Goal: Task Accomplishment & Management: Use online tool/utility

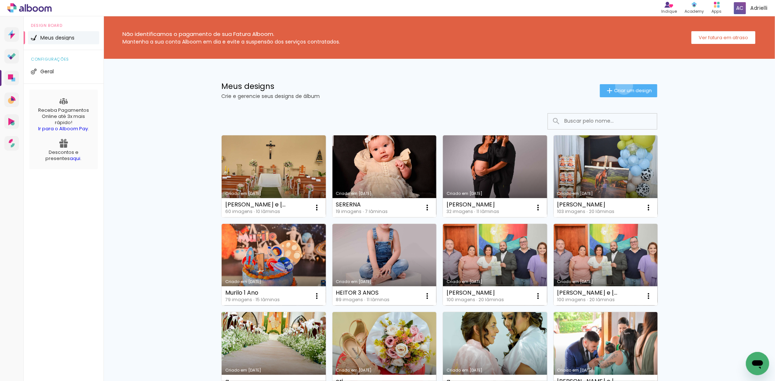
click at [620, 86] on paper-button "Criar um design" at bounding box center [628, 90] width 57 height 13
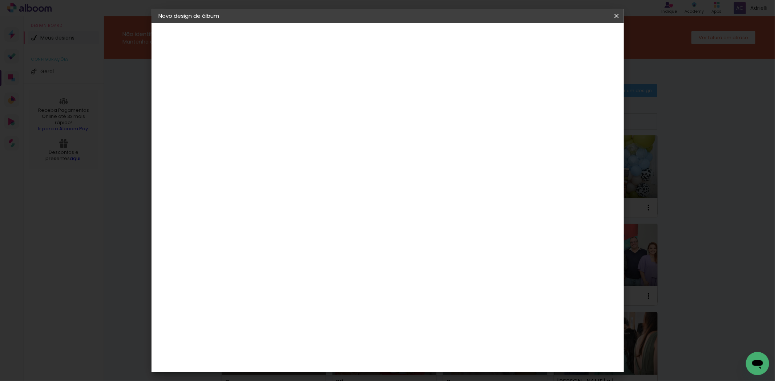
click at [278, 101] on input at bounding box center [278, 97] width 0 height 11
type input "[PERSON_NAME] e [PERSON_NAME]"
type paper-input "[PERSON_NAME] e [PERSON_NAME]"
click at [0, 0] on slot "Avançar" at bounding box center [0, 0] width 0 height 0
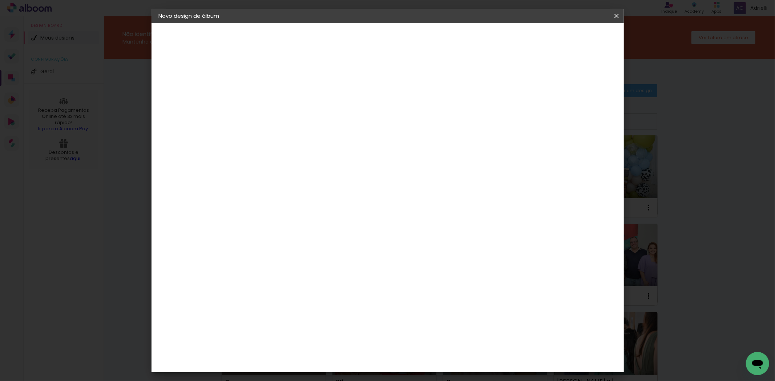
click at [292, 223] on paper-item "Digipix Pro" at bounding box center [296, 232] width 78 height 19
click at [413, 43] on paper-button "Avançar" at bounding box center [396, 38] width 36 height 12
click at [306, 121] on input "text" at bounding box center [292, 126] width 28 height 11
click at [0, 0] on slot "180 SLIM" at bounding box center [0, 0] width 0 height 0
click at [367, 114] on input "180 SLIM" at bounding box center [322, 119] width 89 height 11
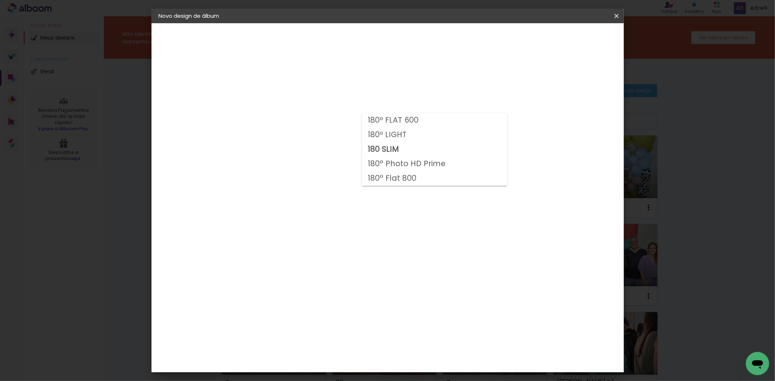
click at [180, 85] on paper-button "Digipix Pro" at bounding box center [199, 89] width 80 height 15
click at [325, 243] on paper-item "[PERSON_NAME]" at bounding box center [296, 251] width 78 height 16
click at [413, 41] on paper-button "Avançar" at bounding box center [396, 38] width 36 height 12
click at [306, 121] on input "text" at bounding box center [292, 126] width 28 height 11
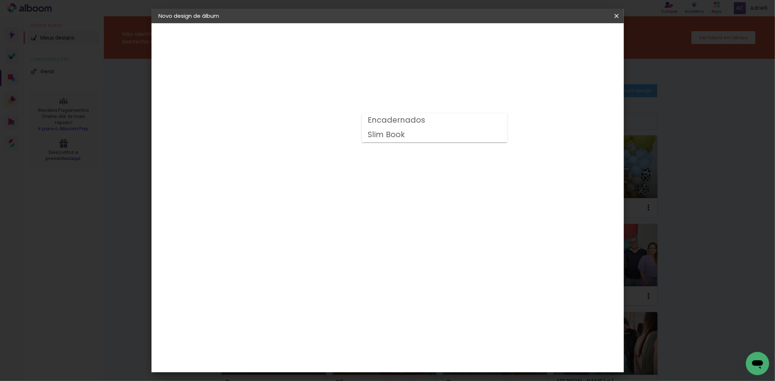
click at [0, 0] on slot "Encadernados" at bounding box center [0, 0] width 0 height 0
type input "Encadernados"
click at [353, 379] on span "20 × 20 cm" at bounding box center [340, 386] width 27 height 15
click at [0, 0] on slot "Avançar" at bounding box center [0, 0] width 0 height 0
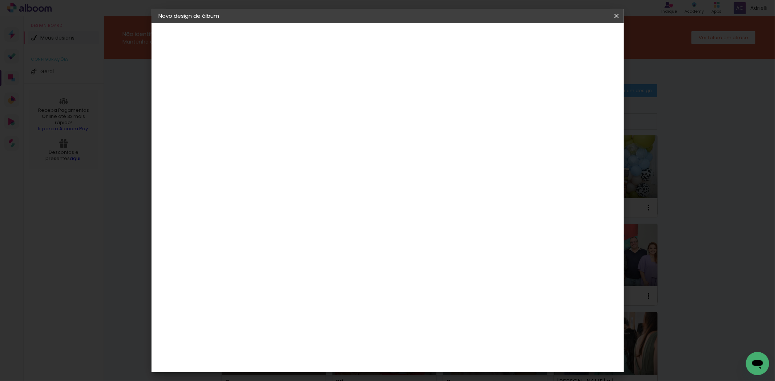
drag, startPoint x: 551, startPoint y: 81, endPoint x: 562, endPoint y: 74, distance: 13.0
click at [550, 81] on div "mm Mostrar sangria" at bounding box center [417, 78] width 321 height 16
click at [529, 78] on div at bounding box center [526, 78] width 7 height 7
type paper-checkbox "on"
click at [570, 37] on span "Iniciar design" at bounding box center [553, 38] width 33 height 5
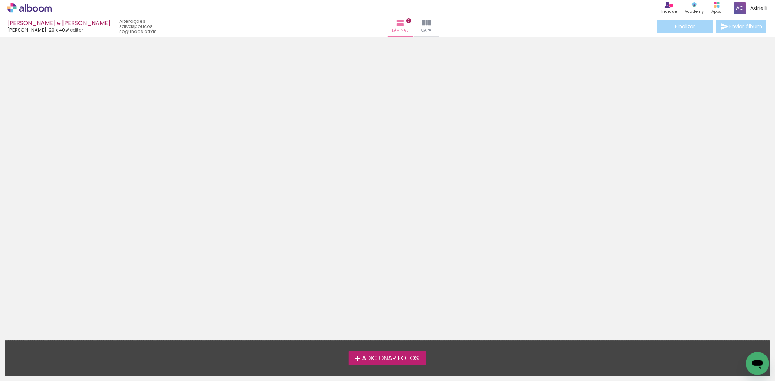
click at [397, 356] on span "Adicionar Fotos" at bounding box center [390, 359] width 57 height 7
click at [0, 0] on input "file" at bounding box center [0, 0] width 0 height 0
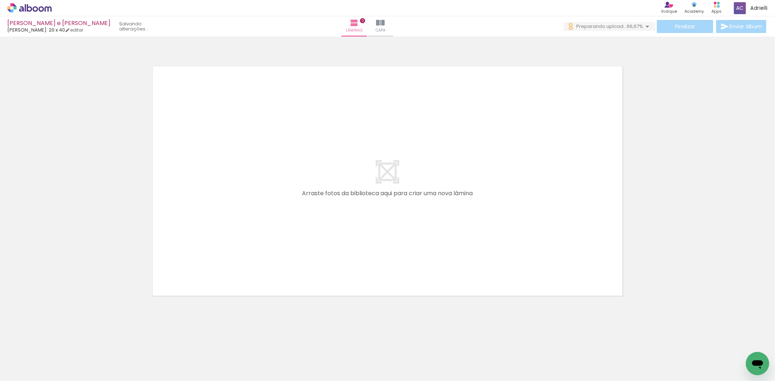
click at [31, 368] on span "Adicionar Fotos" at bounding box center [26, 372] width 22 height 8
click at [0, 0] on input "file" at bounding box center [0, 0] width 0 height 0
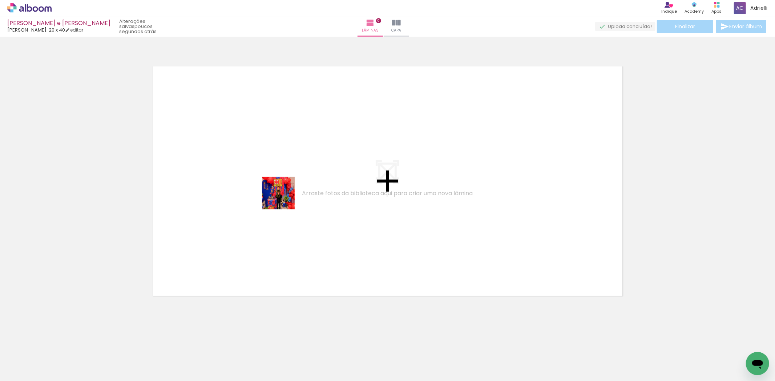
drag, startPoint x: 82, startPoint y: 364, endPoint x: 289, endPoint y: 188, distance: 271.9
click at [289, 188] on quentale-workspace at bounding box center [387, 190] width 775 height 381
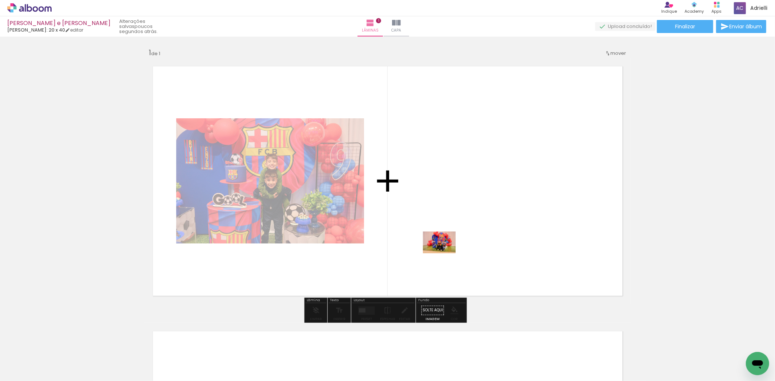
drag, startPoint x: 124, startPoint y: 362, endPoint x: 446, endPoint y: 252, distance: 340.2
click at [446, 252] on quentale-workspace at bounding box center [387, 190] width 775 height 381
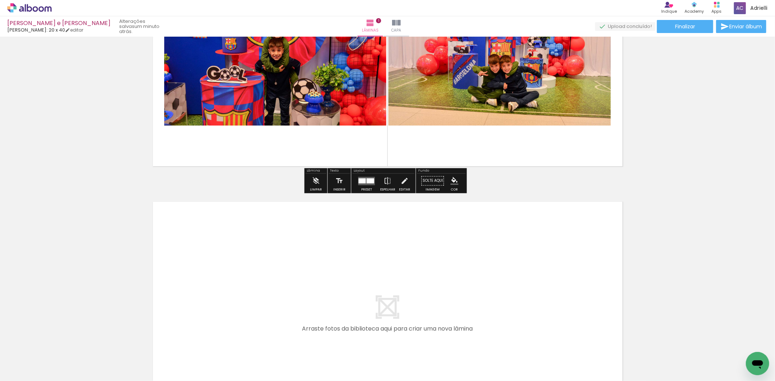
scroll to position [202, 0]
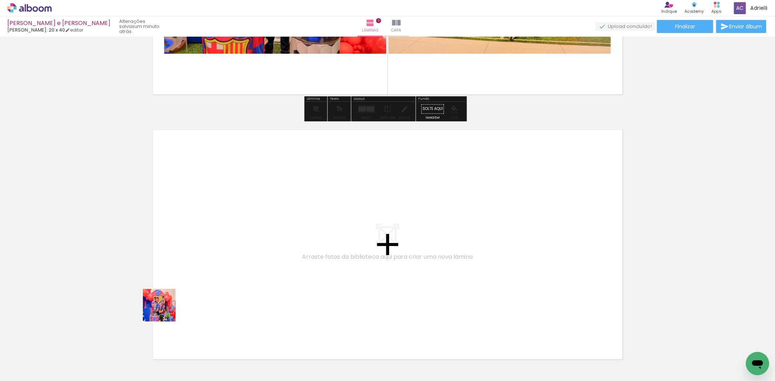
drag, startPoint x: 149, startPoint y: 363, endPoint x: 180, endPoint y: 269, distance: 99.4
click at [180, 269] on quentale-workspace at bounding box center [387, 190] width 775 height 381
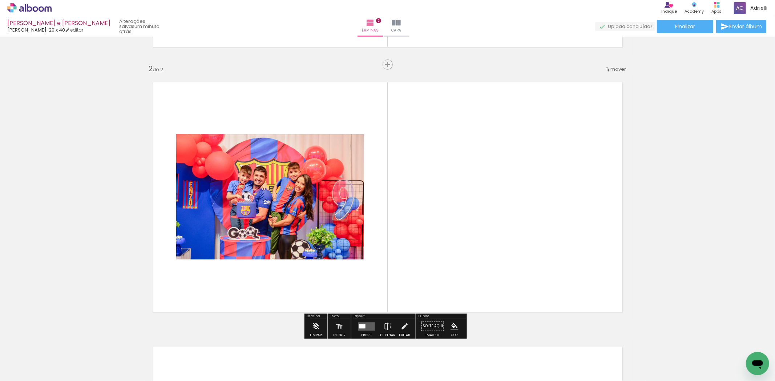
scroll to position [260, 0]
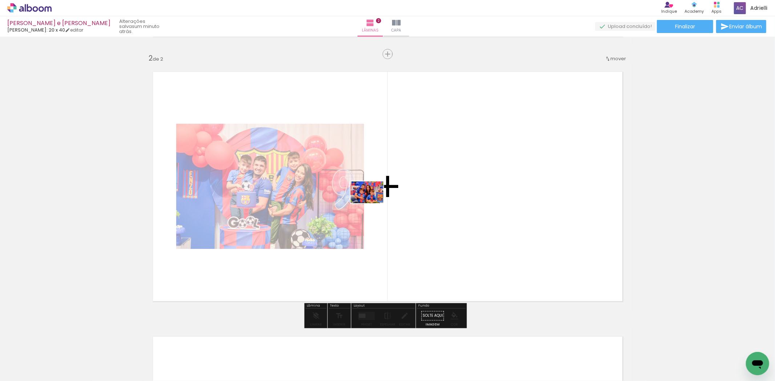
drag, startPoint x: 207, startPoint y: 364, endPoint x: 372, endPoint y: 203, distance: 229.9
click at [372, 203] on quentale-workspace at bounding box center [387, 190] width 775 height 381
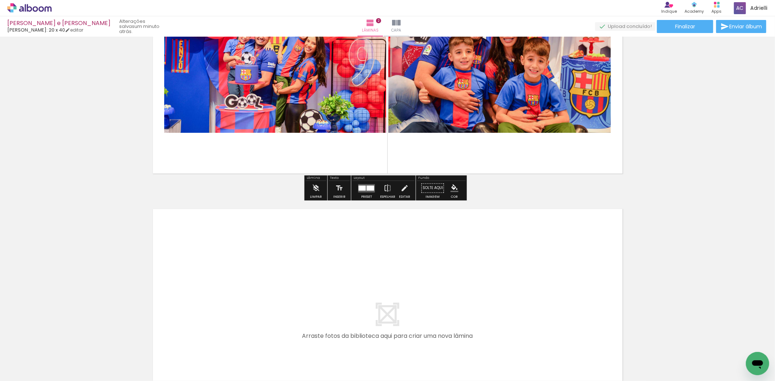
scroll to position [462, 0]
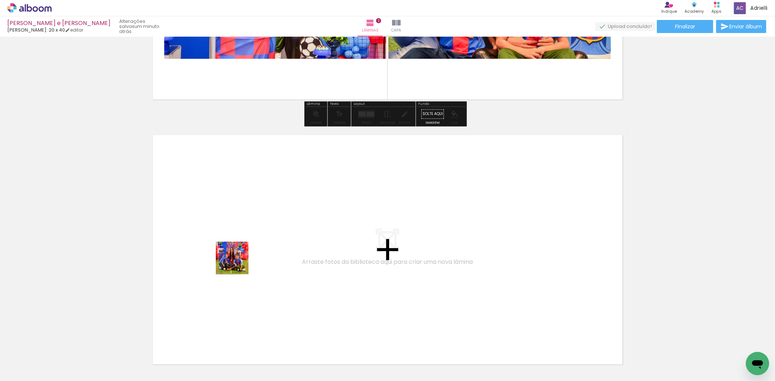
drag, startPoint x: 251, startPoint y: 357, endPoint x: 238, endPoint y: 264, distance: 94.6
click at [238, 264] on quentale-workspace at bounding box center [387, 190] width 775 height 381
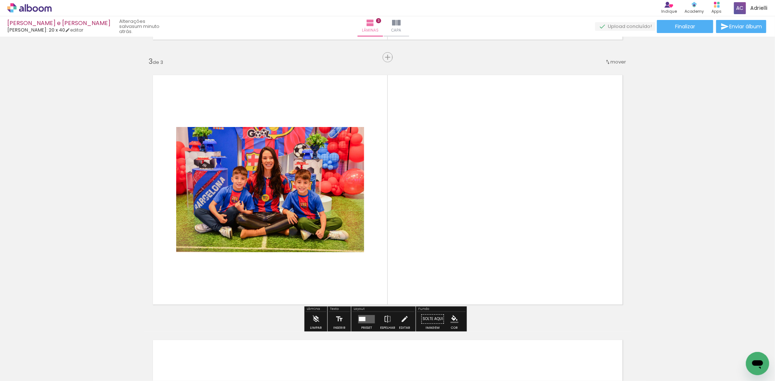
scroll to position [525, 0]
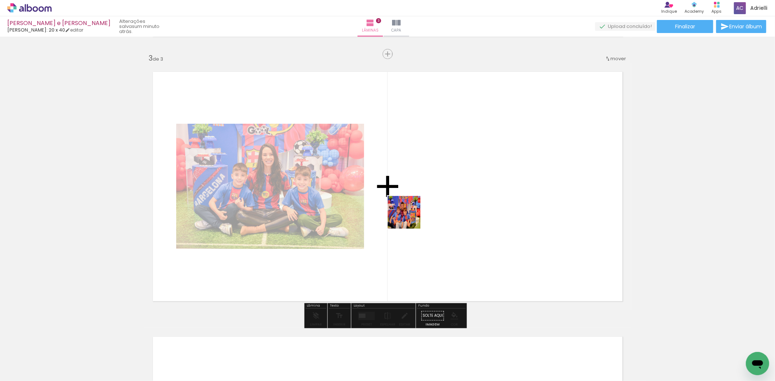
drag, startPoint x: 286, startPoint y: 355, endPoint x: 409, endPoint y: 218, distance: 184.7
click at [409, 218] on quentale-workspace at bounding box center [387, 190] width 775 height 381
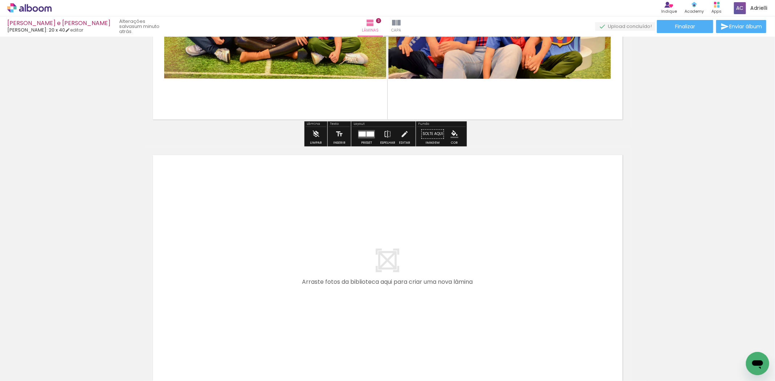
scroll to position [767, 0]
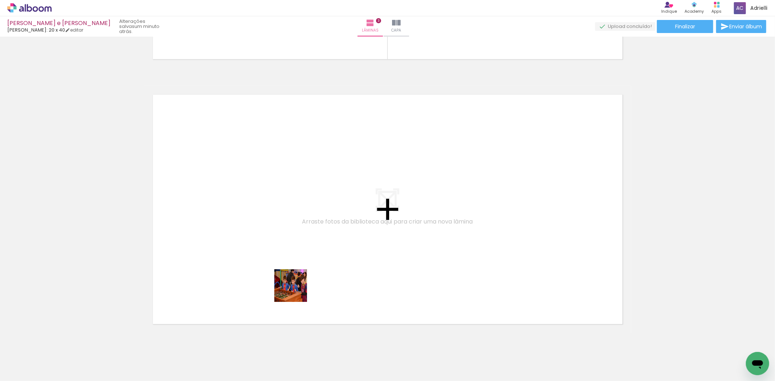
drag, startPoint x: 324, startPoint y: 360, endPoint x: 281, endPoint y: 260, distance: 109.2
click at [281, 260] on quentale-workspace at bounding box center [387, 190] width 775 height 381
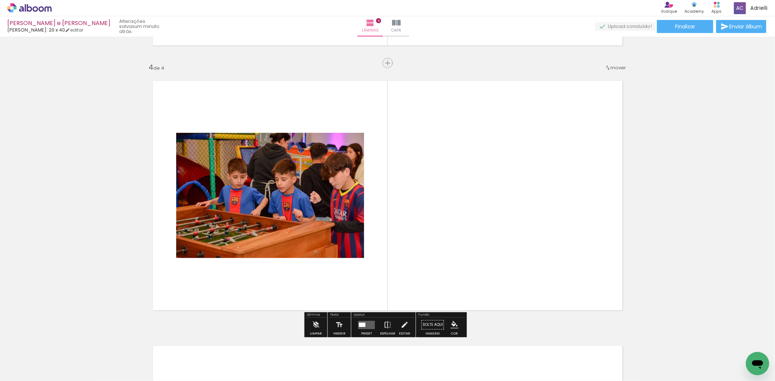
scroll to position [790, 0]
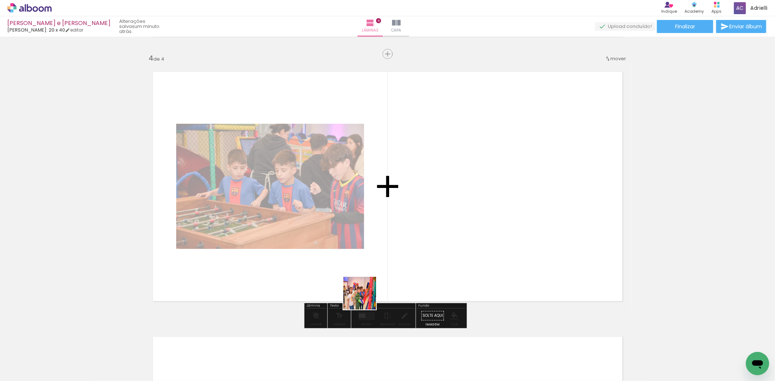
drag, startPoint x: 365, startPoint y: 299, endPoint x: 364, endPoint y: 229, distance: 70.1
click at [365, 248] on quentale-workspace at bounding box center [387, 190] width 775 height 381
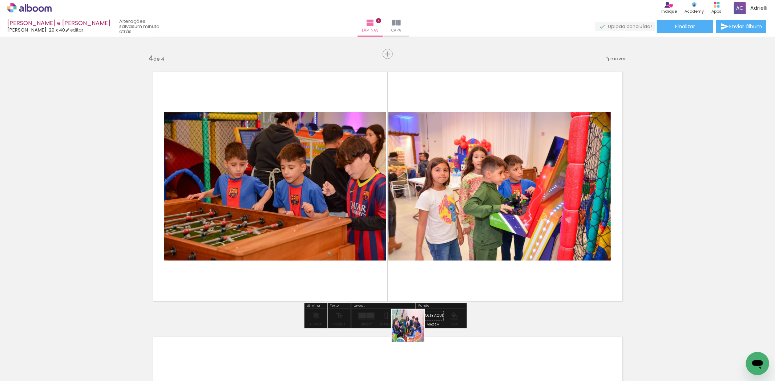
drag, startPoint x: 402, startPoint y: 364, endPoint x: 473, endPoint y: 209, distance: 170.5
click at [474, 208] on quentale-workspace at bounding box center [387, 190] width 775 height 381
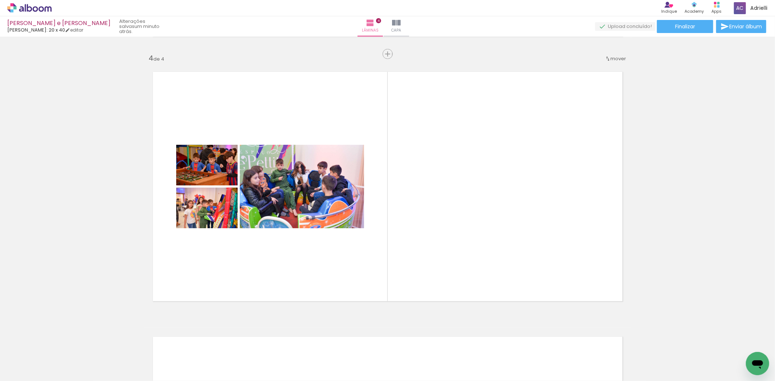
scroll to position [0, 322]
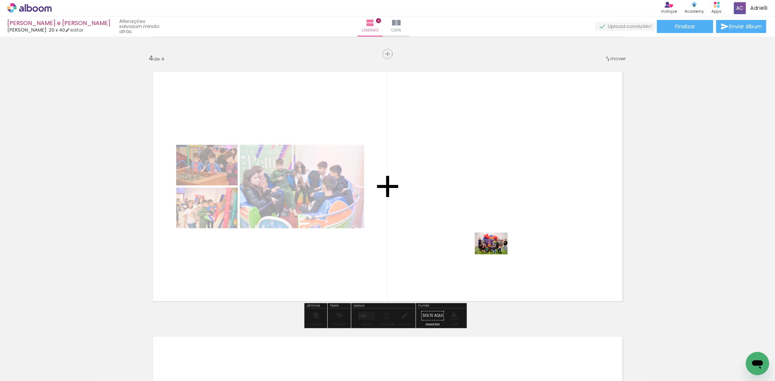
drag, startPoint x: 488, startPoint y: 359, endPoint x: 497, endPoint y: 255, distance: 104.2
click at [497, 255] on quentale-workspace at bounding box center [387, 190] width 775 height 381
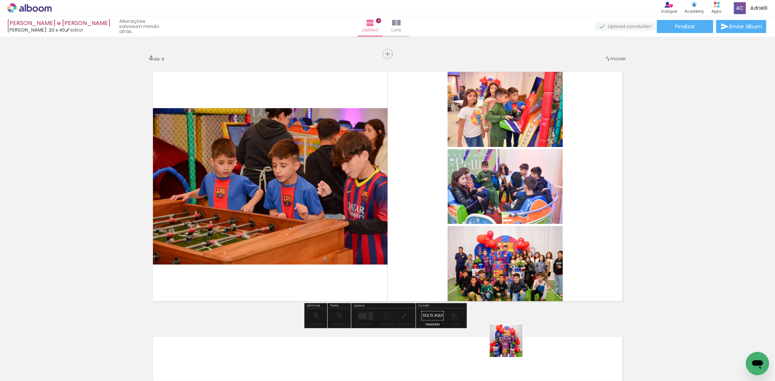
drag, startPoint x: 521, startPoint y: 364, endPoint x: 457, endPoint y: 218, distance: 159.3
click at [457, 218] on quentale-workspace at bounding box center [387, 190] width 775 height 381
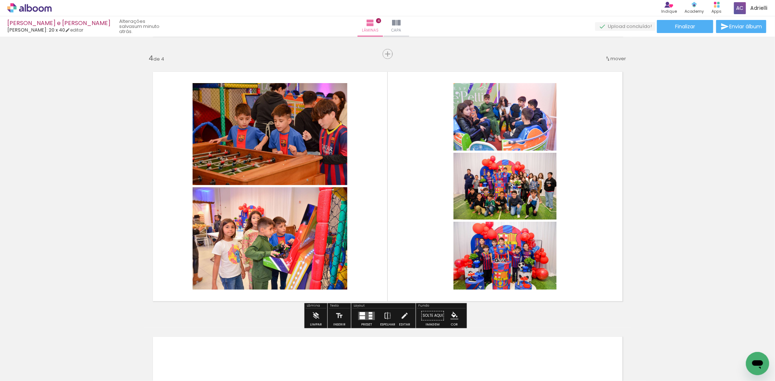
click at [364, 321] on div at bounding box center [367, 316] width 20 height 15
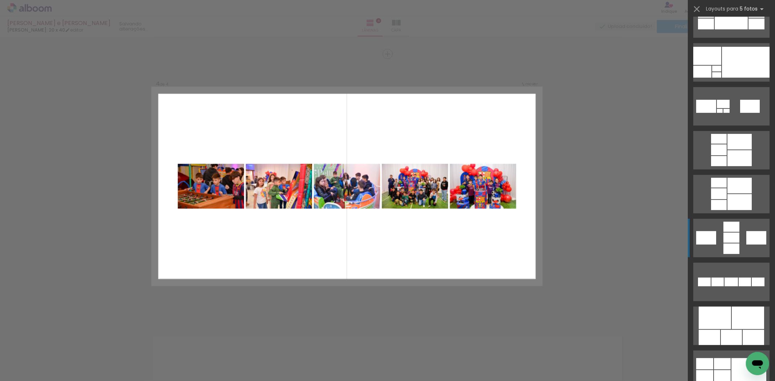
scroll to position [202, 0]
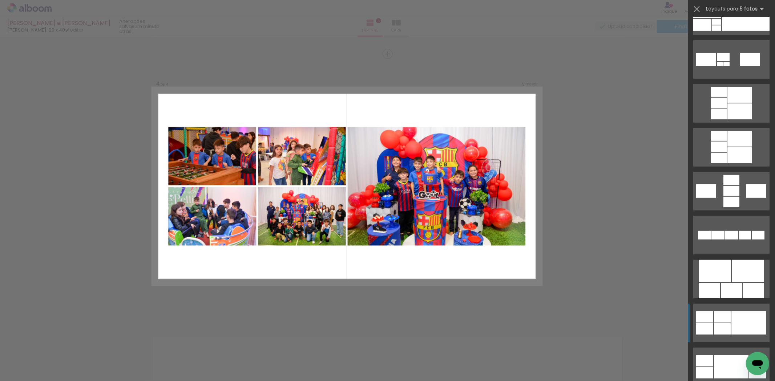
click at [731, 326] on div at bounding box center [748, 323] width 35 height 23
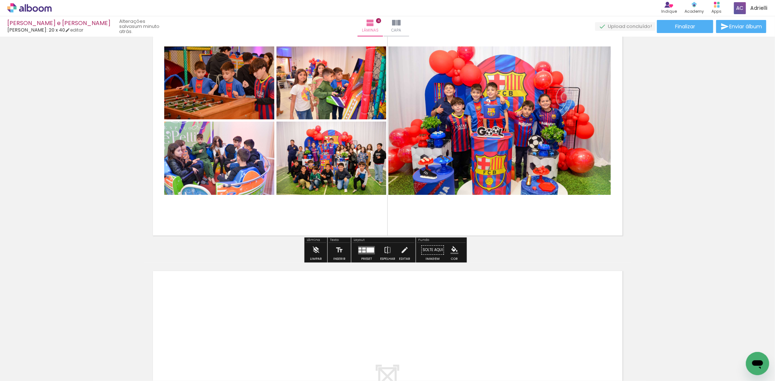
scroll to position [952, 0]
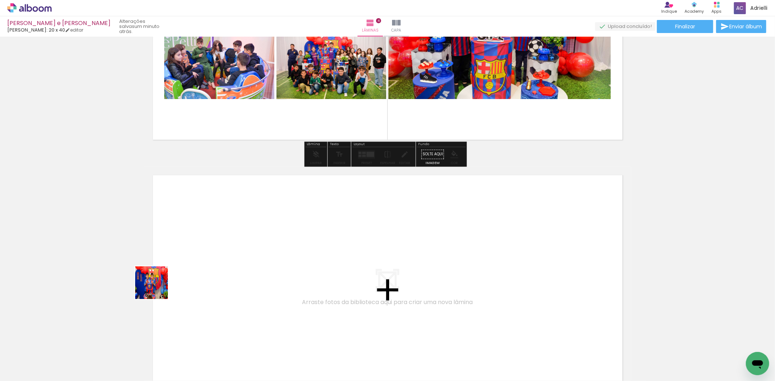
drag, startPoint x: 122, startPoint y: 357, endPoint x: 194, endPoint y: 251, distance: 128.5
click at [194, 251] on quentale-workspace at bounding box center [387, 190] width 775 height 381
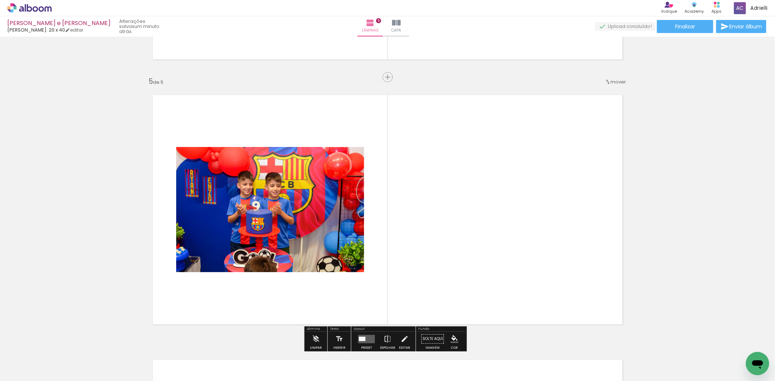
scroll to position [1055, 0]
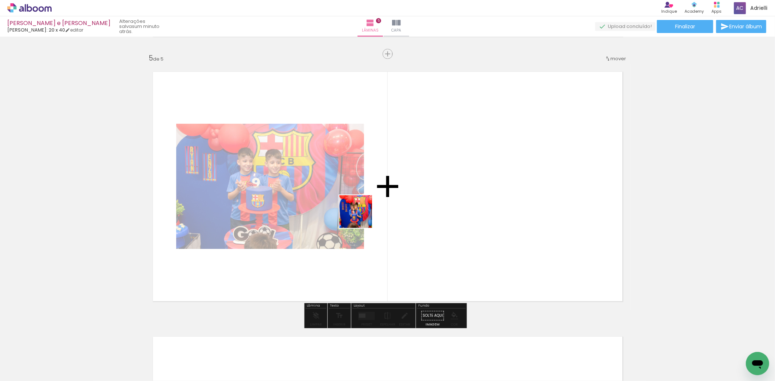
drag, startPoint x: 163, startPoint y: 360, endPoint x: 364, endPoint y: 215, distance: 248.0
click at [364, 215] on quentale-workspace at bounding box center [387, 190] width 775 height 381
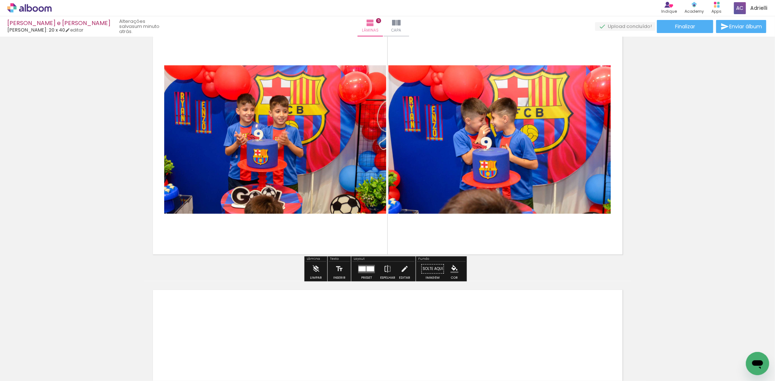
scroll to position [1176, 0]
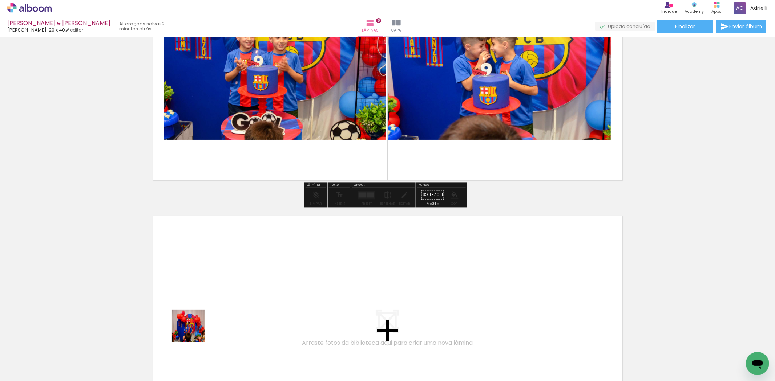
drag, startPoint x: 196, startPoint y: 362, endPoint x: 196, endPoint y: 304, distance: 58.5
click at [196, 304] on quentale-workspace at bounding box center [387, 190] width 775 height 381
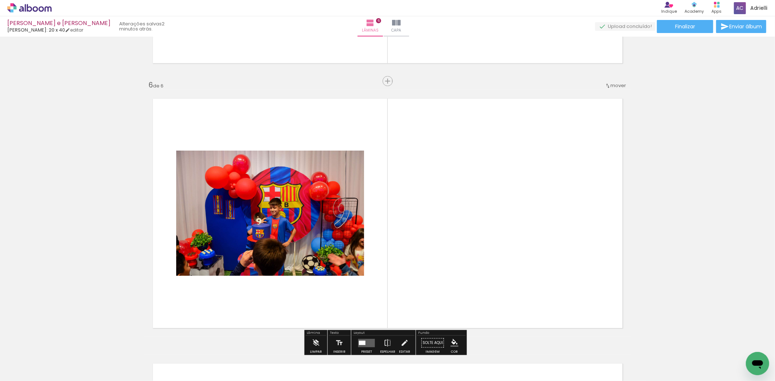
scroll to position [1321, 0]
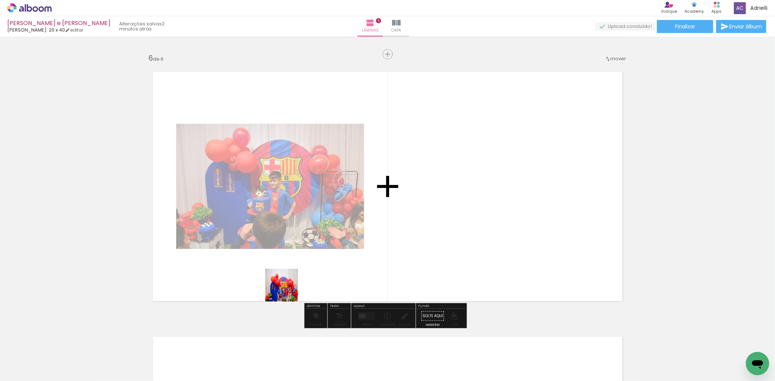
drag, startPoint x: 248, startPoint y: 363, endPoint x: 340, endPoint y: 217, distance: 172.1
click at [340, 217] on quentale-workspace at bounding box center [387, 190] width 775 height 381
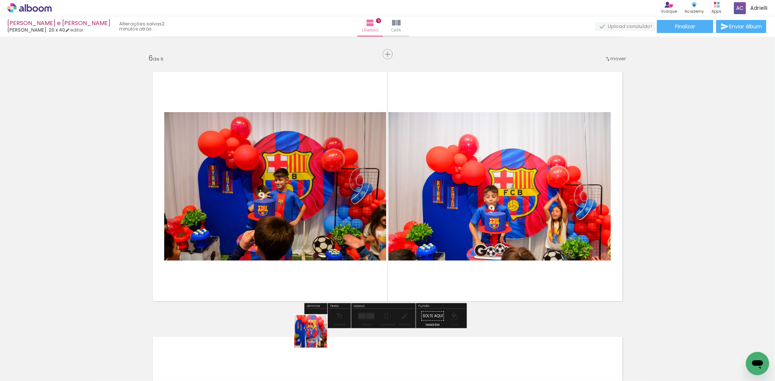
drag, startPoint x: 286, startPoint y: 361, endPoint x: 409, endPoint y: 248, distance: 167.1
click at [409, 248] on quentale-workspace at bounding box center [387, 190] width 775 height 381
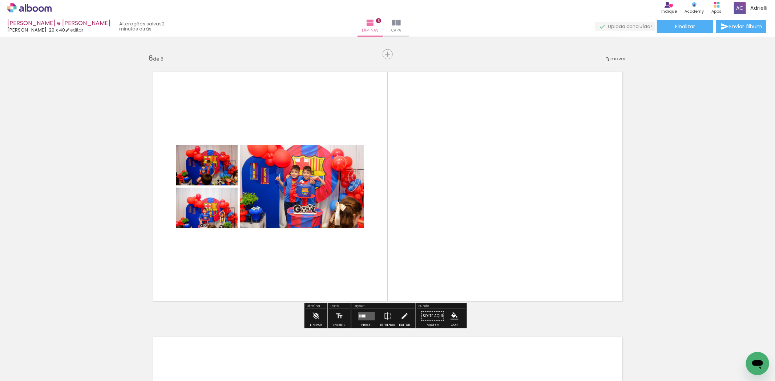
click at [361, 315] on div at bounding box center [363, 316] width 4 height 3
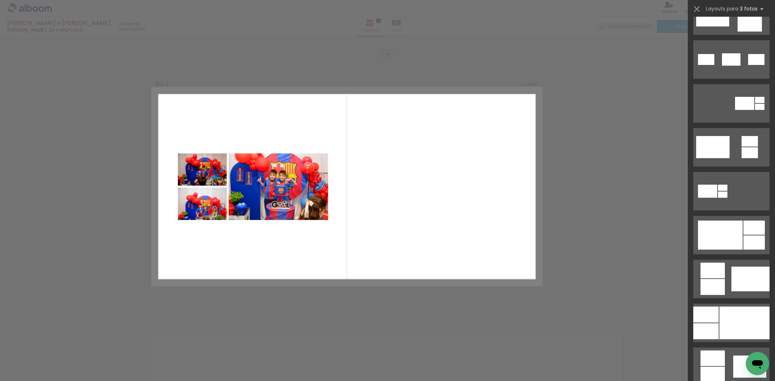
scroll to position [0, 0]
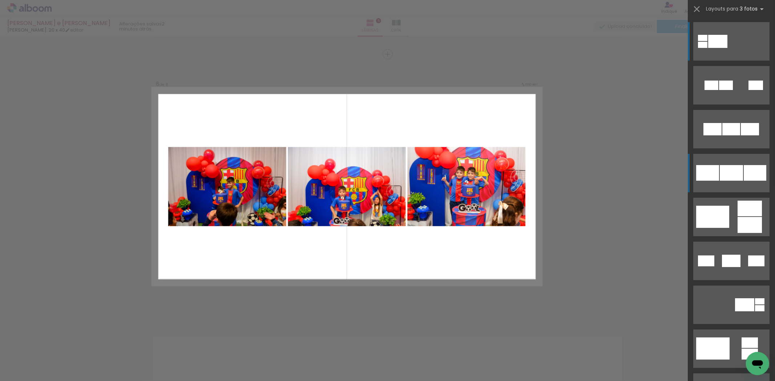
click at [737, 169] on div at bounding box center [731, 173] width 23 height 16
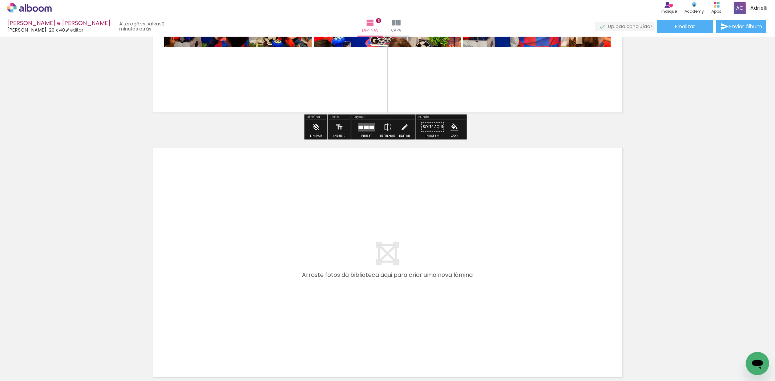
scroll to position [1523, 0]
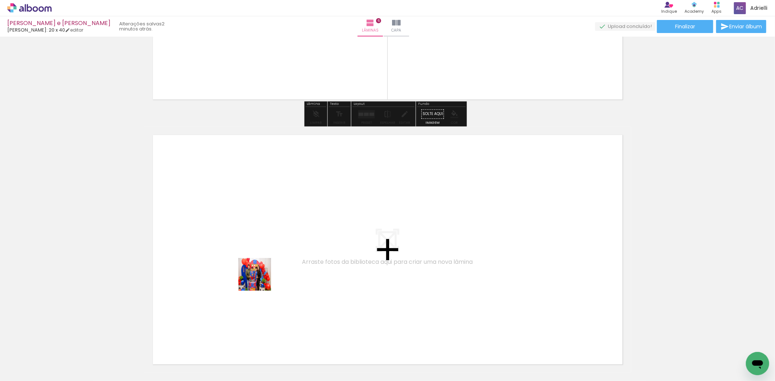
drag, startPoint x: 336, startPoint y: 361, endPoint x: 260, endPoint y: 279, distance: 111.6
click at [260, 279] on quentale-workspace at bounding box center [387, 190] width 775 height 381
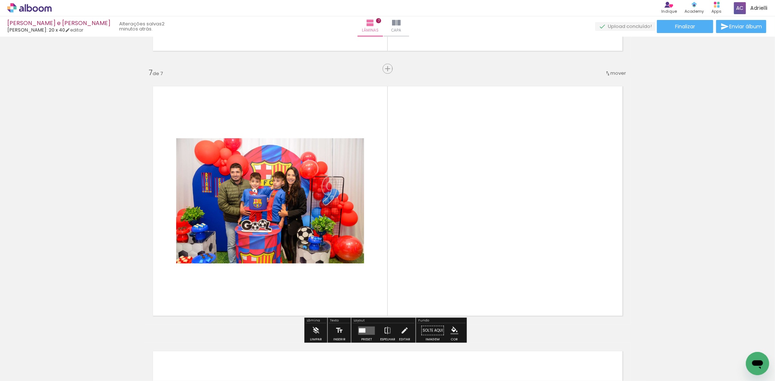
scroll to position [1586, 0]
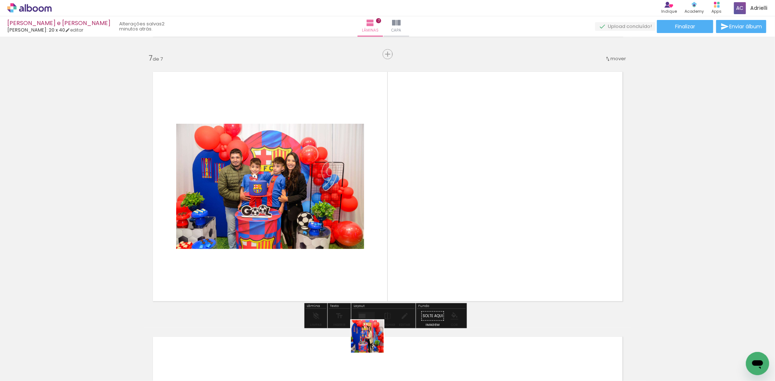
drag, startPoint x: 361, startPoint y: 360, endPoint x: 446, endPoint y: 244, distance: 143.6
click at [446, 244] on quentale-workspace at bounding box center [387, 190] width 775 height 381
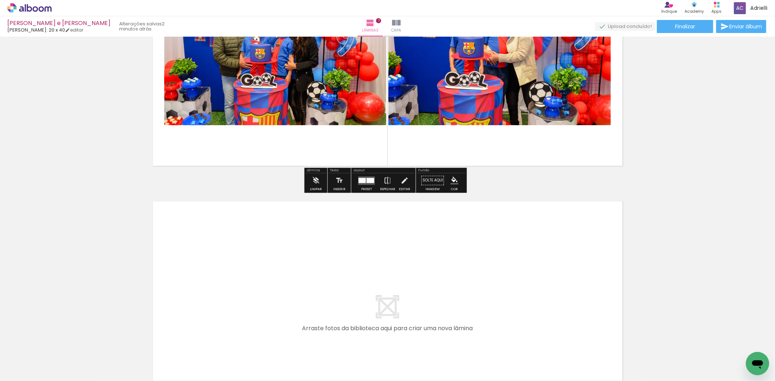
scroll to position [1747, 0]
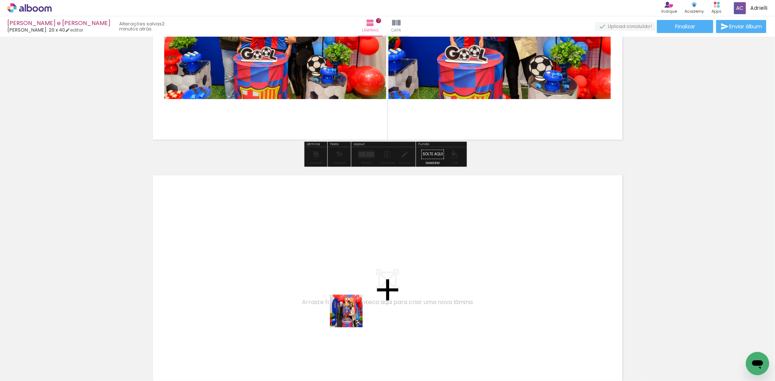
drag, startPoint x: 405, startPoint y: 356, endPoint x: 306, endPoint y: 290, distance: 119.9
click at [306, 290] on quentale-workspace at bounding box center [387, 190] width 775 height 381
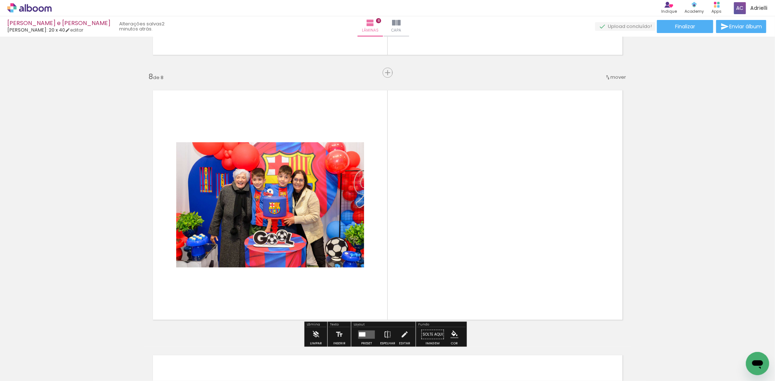
scroll to position [1851, 0]
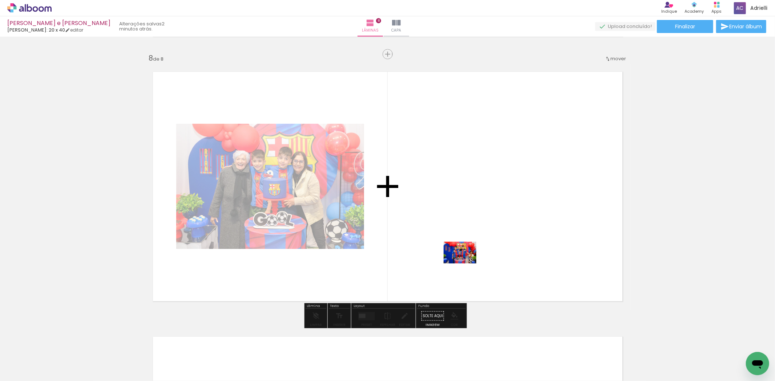
drag, startPoint x: 455, startPoint y: 356, endPoint x: 465, endPoint y: 264, distance: 93.2
click at [465, 264] on quentale-workspace at bounding box center [387, 190] width 775 height 381
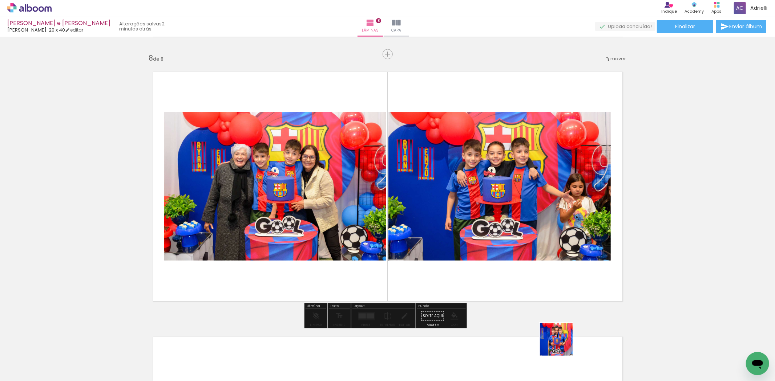
drag, startPoint x: 565, startPoint y: 358, endPoint x: 492, endPoint y: 230, distance: 147.9
click at [491, 231] on quentale-workspace at bounding box center [387, 190] width 775 height 381
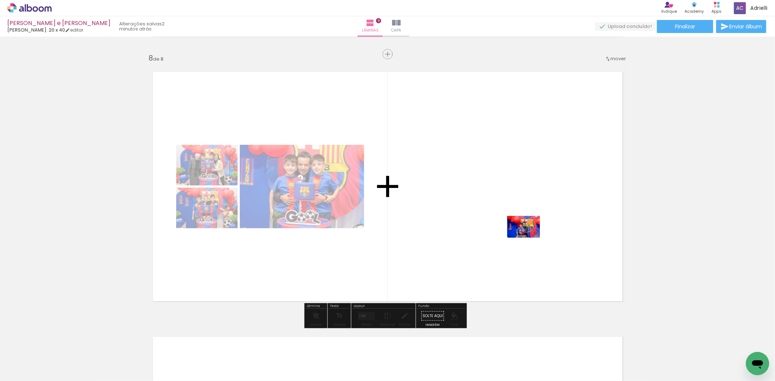
drag, startPoint x: 607, startPoint y: 361, endPoint x: 529, endPoint y: 238, distance: 146.3
click at [529, 238] on quentale-workspace at bounding box center [387, 190] width 775 height 381
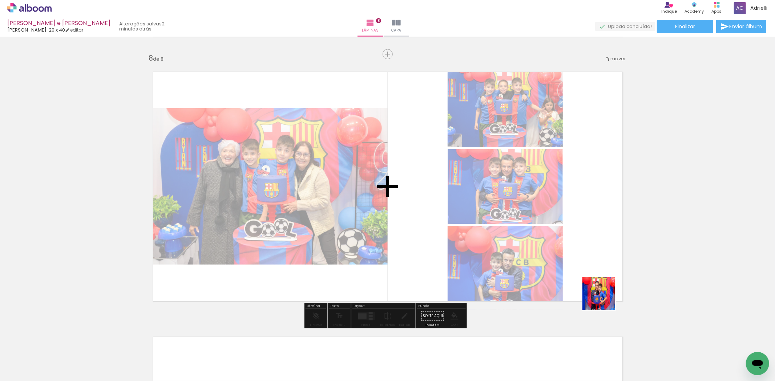
drag, startPoint x: 648, startPoint y: 365, endPoint x: 598, endPoint y: 299, distance: 82.5
click at [542, 245] on quentale-workspace at bounding box center [387, 190] width 775 height 381
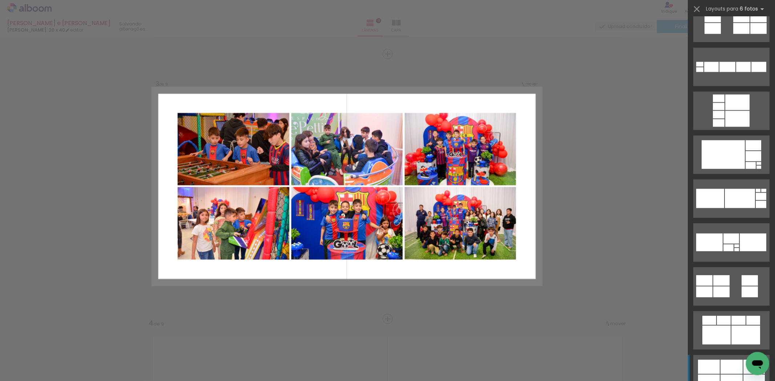
scroll to position [1503, 0]
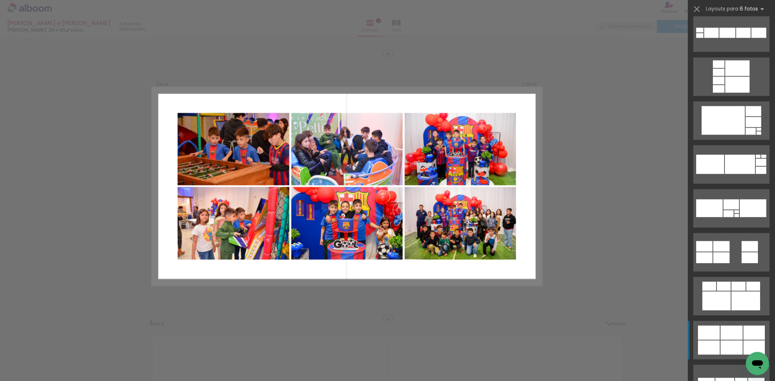
click at [730, 336] on div at bounding box center [731, 333] width 22 height 14
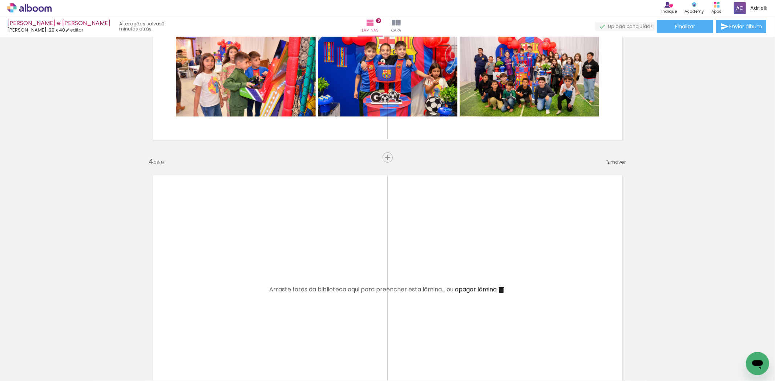
scroll to position [0, 311]
drag, startPoint x: 132, startPoint y: 364, endPoint x: 213, endPoint y: 231, distance: 155.2
click at [213, 231] on quentale-workspace at bounding box center [387, 190] width 775 height 381
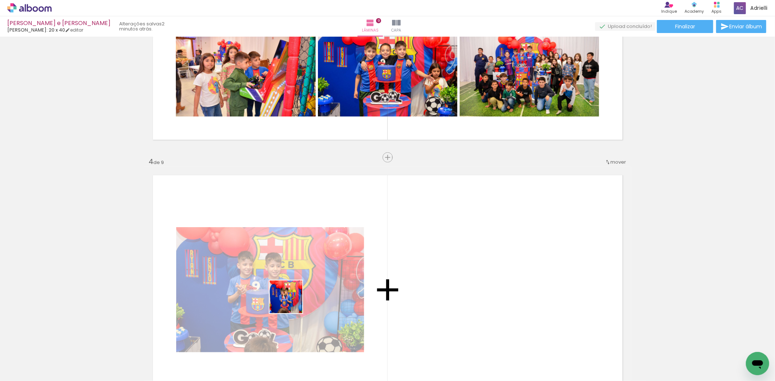
drag, startPoint x: 173, startPoint y: 366, endPoint x: 354, endPoint y: 271, distance: 205.2
click at [354, 266] on quentale-workspace at bounding box center [387, 190] width 775 height 381
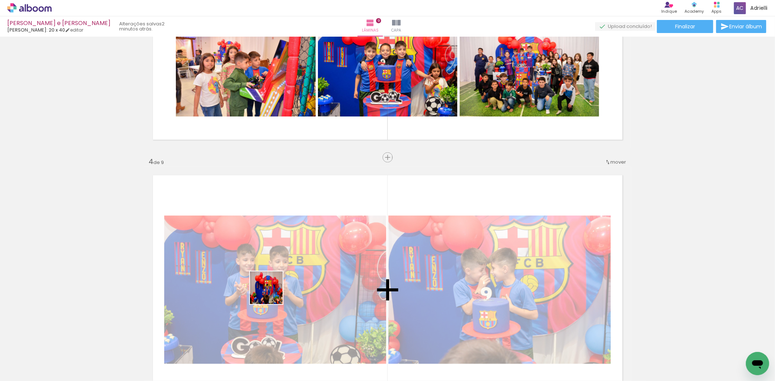
drag, startPoint x: 220, startPoint y: 363, endPoint x: 274, endPoint y: 296, distance: 86.2
click at [273, 292] on quentale-workspace at bounding box center [387, 190] width 775 height 381
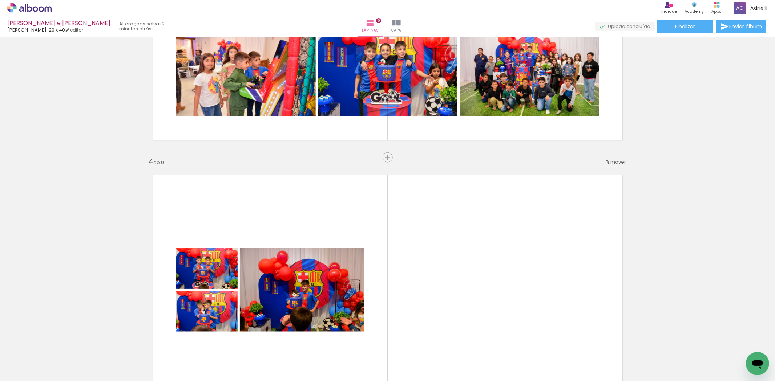
drag, startPoint x: 256, startPoint y: 365, endPoint x: 330, endPoint y: 274, distance: 117.3
click at [330, 274] on quentale-workspace at bounding box center [387, 190] width 775 height 381
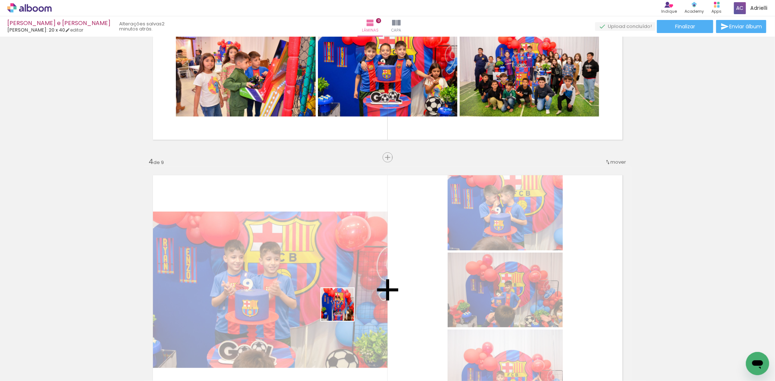
drag, startPoint x: 299, startPoint y: 360, endPoint x: 365, endPoint y: 282, distance: 102.5
click at [365, 282] on quentale-workspace at bounding box center [387, 190] width 775 height 381
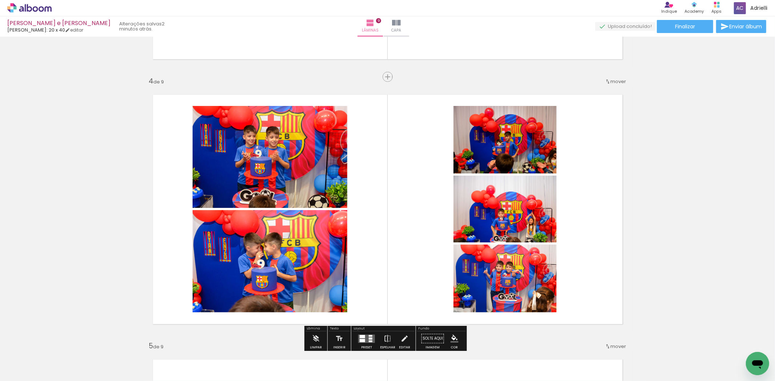
scroll to position [848, 0]
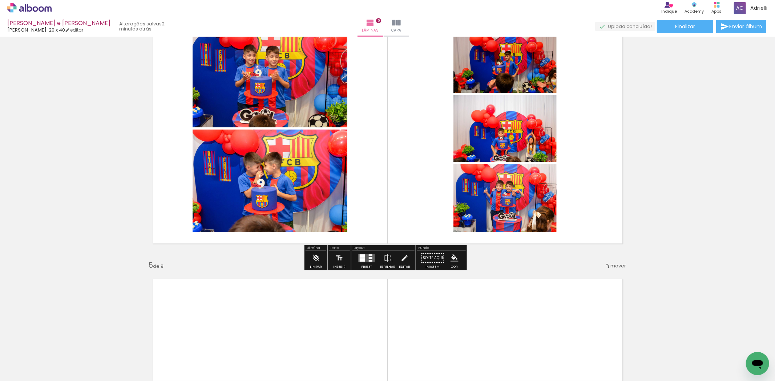
click at [365, 257] on quentale-layouter at bounding box center [366, 258] width 17 height 8
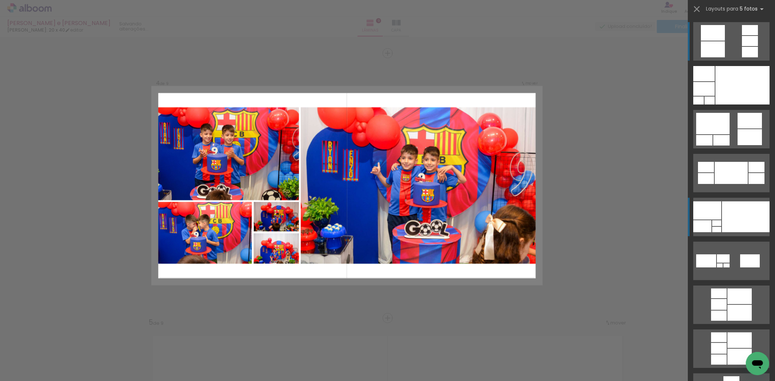
scroll to position [790, 0]
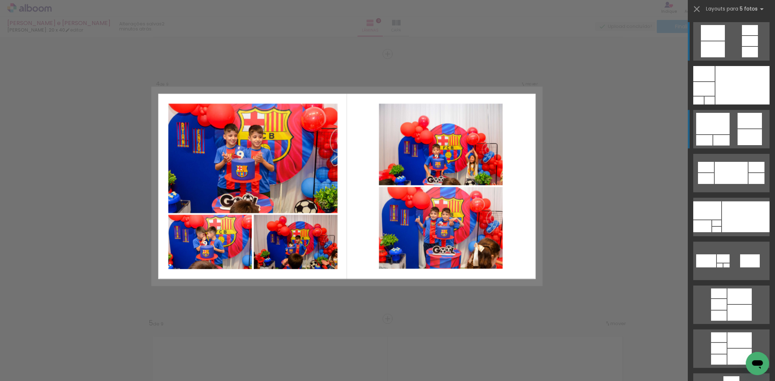
click at [749, 126] on div at bounding box center [750, 121] width 24 height 16
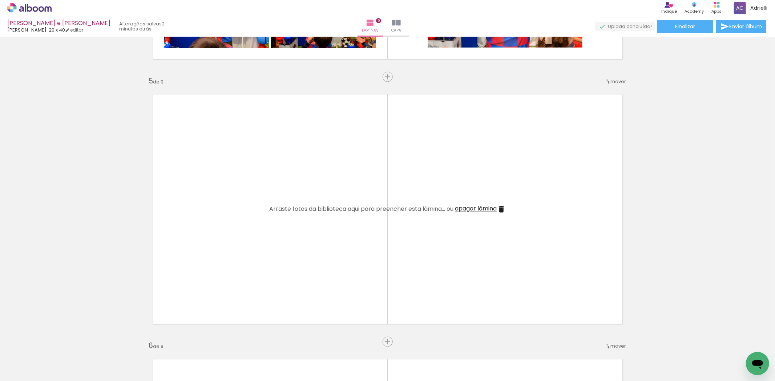
scroll to position [0, 448]
drag, startPoint x: 200, startPoint y: 356, endPoint x: 214, endPoint y: 295, distance: 62.4
click at [205, 267] on quentale-workspace at bounding box center [387, 190] width 775 height 381
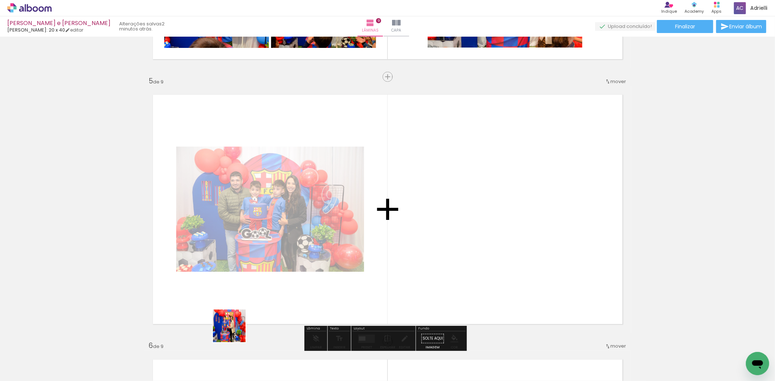
drag, startPoint x: 234, startPoint y: 353, endPoint x: 244, endPoint y: 284, distance: 69.0
click at [244, 278] on quentale-workspace at bounding box center [387, 190] width 775 height 381
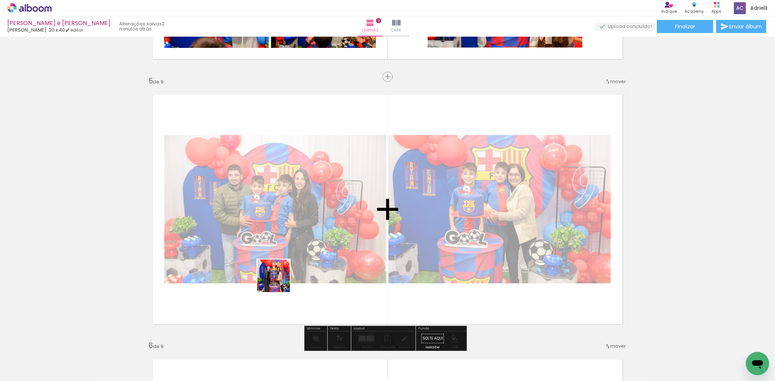
drag, startPoint x: 276, startPoint y: 325, endPoint x: 280, endPoint y: 278, distance: 46.6
click at [279, 278] on quentale-workspace at bounding box center [387, 190] width 775 height 381
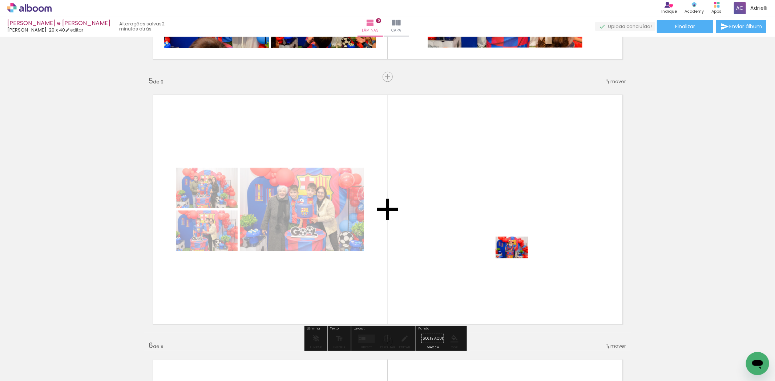
drag, startPoint x: 551, startPoint y: 362, endPoint x: 517, endPoint y: 259, distance: 108.2
click at [517, 259] on quentale-workspace at bounding box center [387, 190] width 775 height 381
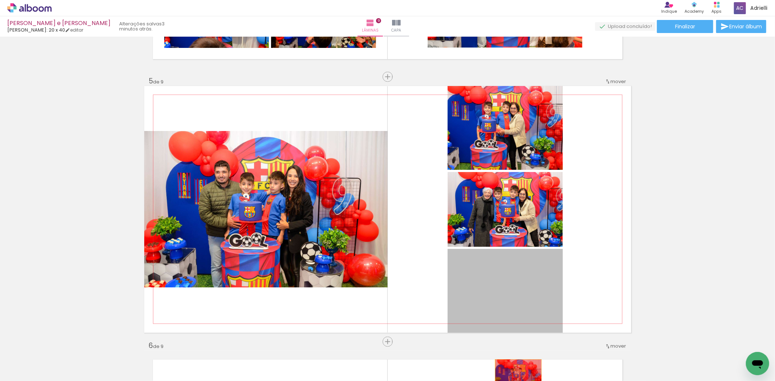
drag, startPoint x: 515, startPoint y: 296, endPoint x: 515, endPoint y: 399, distance: 102.5
click at [515, 381] on html "link( href="../../bower_components/polymer/polymer.html" rel="import" ) picture…" at bounding box center [387, 190] width 775 height 381
drag, startPoint x: 517, startPoint y: 291, endPoint x: 714, endPoint y: 269, distance: 198.1
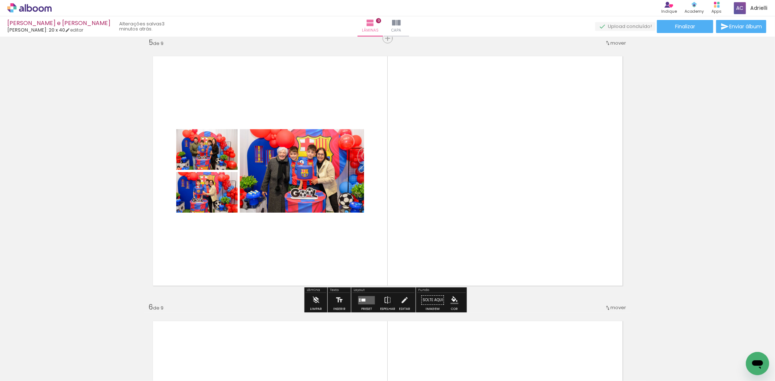
scroll to position [1113, 0]
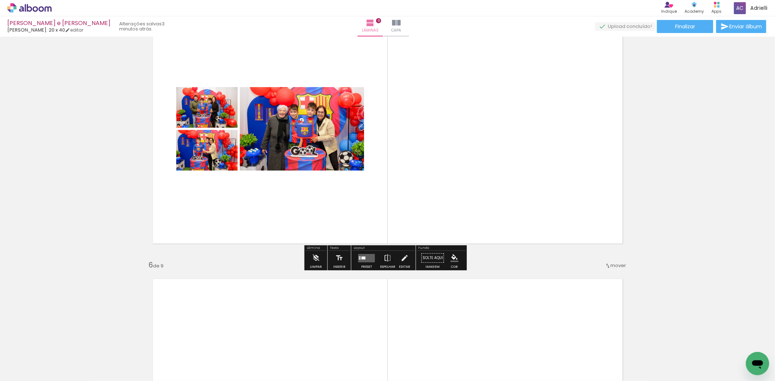
click at [376, 262] on paper-button "Preset" at bounding box center [366, 260] width 23 height 19
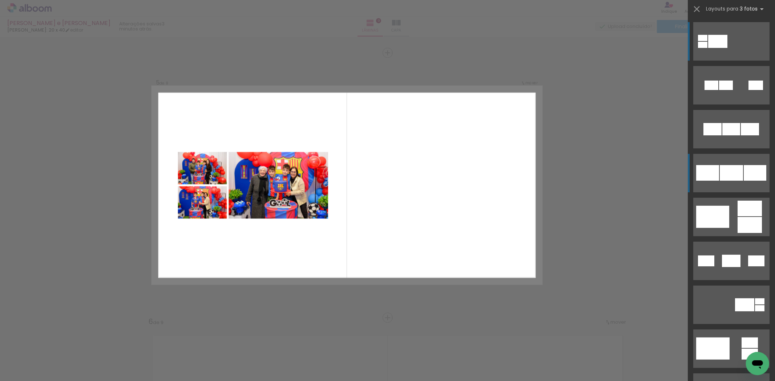
scroll to position [1055, 0]
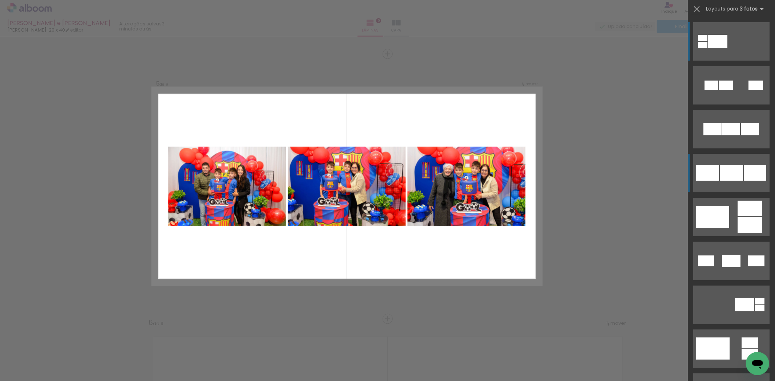
click at [725, 186] on quentale-layouter at bounding box center [731, 173] width 76 height 39
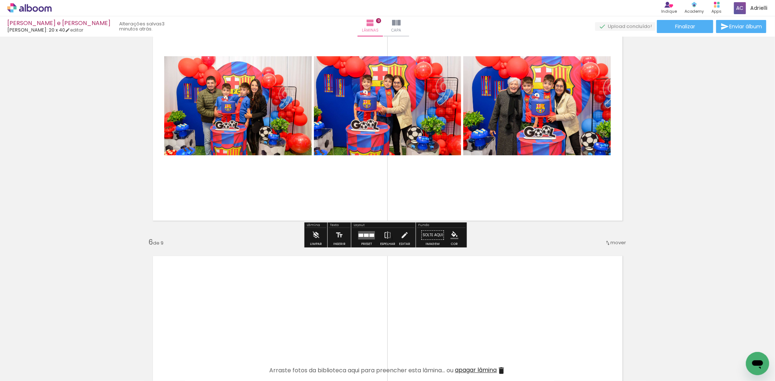
scroll to position [1217, 0]
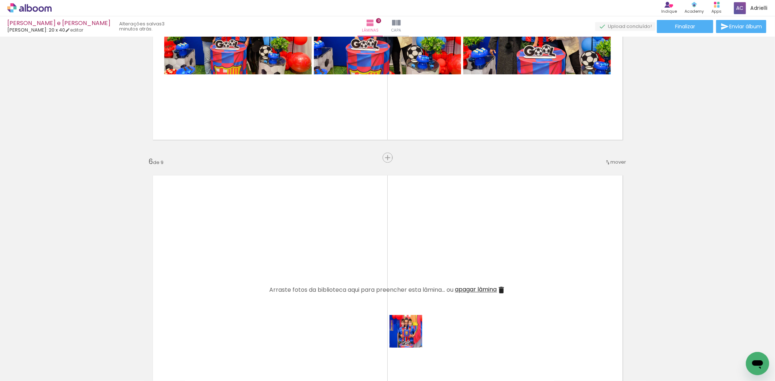
drag, startPoint x: 444, startPoint y: 364, endPoint x: 310, endPoint y: 275, distance: 160.9
click at [310, 275] on quentale-workspace at bounding box center [387, 190] width 775 height 381
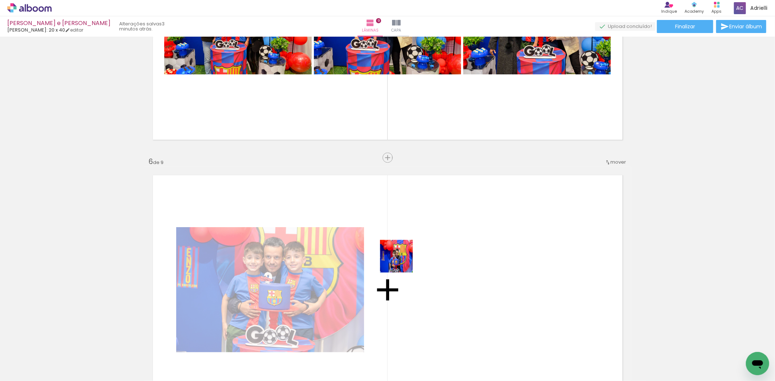
drag, startPoint x: 460, startPoint y: 323, endPoint x: 401, endPoint y: 261, distance: 85.8
click at [401, 261] on quentale-workspace at bounding box center [387, 190] width 775 height 381
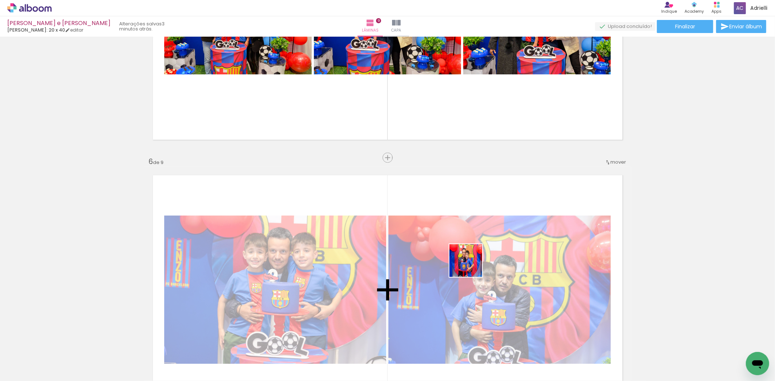
drag, startPoint x: 521, startPoint y: 354, endPoint x: 471, endPoint y: 268, distance: 99.3
click at [466, 259] on quentale-workspace at bounding box center [387, 190] width 775 height 381
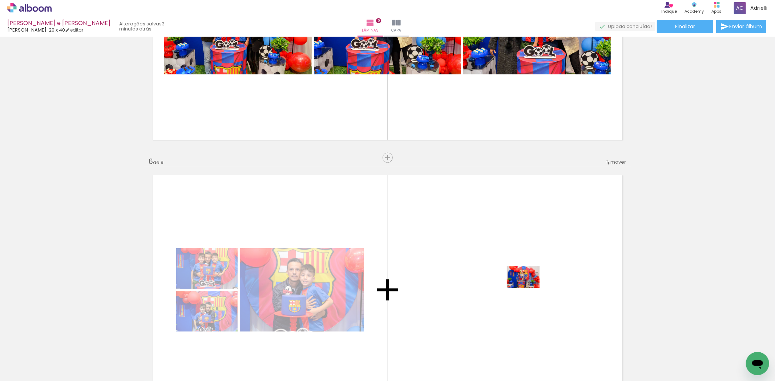
drag, startPoint x: 565, startPoint y: 360, endPoint x: 565, endPoint y: 331, distance: 29.1
click at [529, 289] on quentale-workspace at bounding box center [387, 190] width 775 height 381
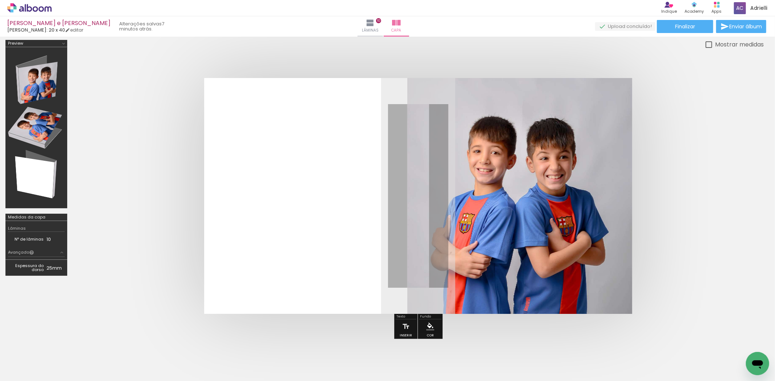
scroll to position [0, 1280]
click at [696, 24] on paper-button "Finalizar" at bounding box center [685, 26] width 56 height 13
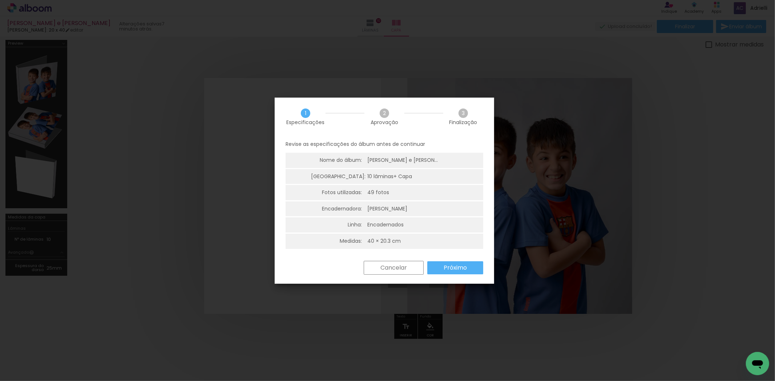
click at [0, 0] on slot "Próximo" at bounding box center [0, 0] width 0 height 0
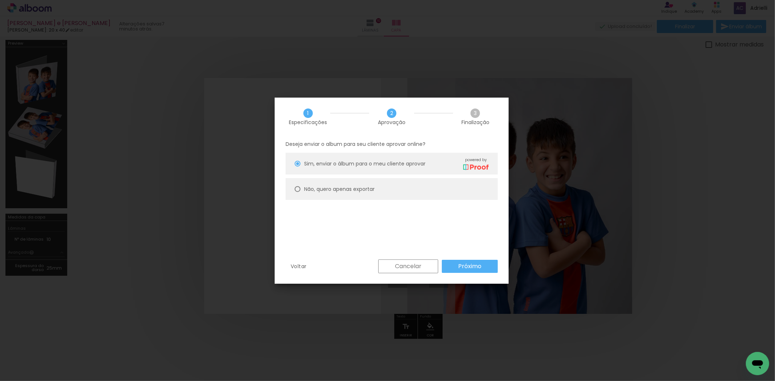
drag, startPoint x: 344, startPoint y: 191, endPoint x: 509, endPoint y: 255, distance: 176.7
click at [0, 0] on slot "Não, quero apenas exportar" at bounding box center [0, 0] width 0 height 0
type paper-radio-button "on"
drag, startPoint x: 484, startPoint y: 270, endPoint x: 506, endPoint y: 276, distance: 23.2
click at [484, 269] on paper-button "Próximo" at bounding box center [470, 266] width 56 height 13
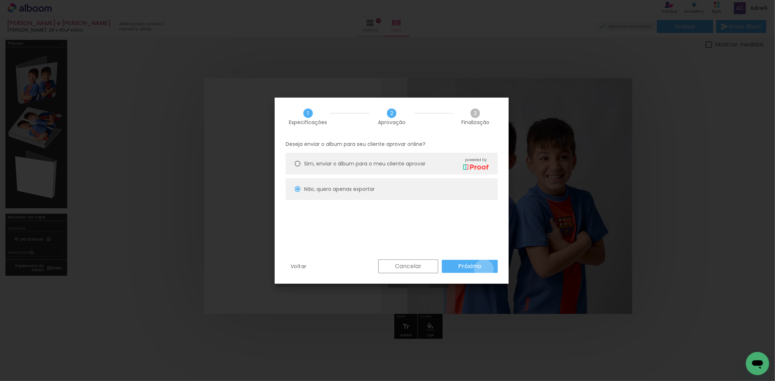
type input "Alta, 300 DPI"
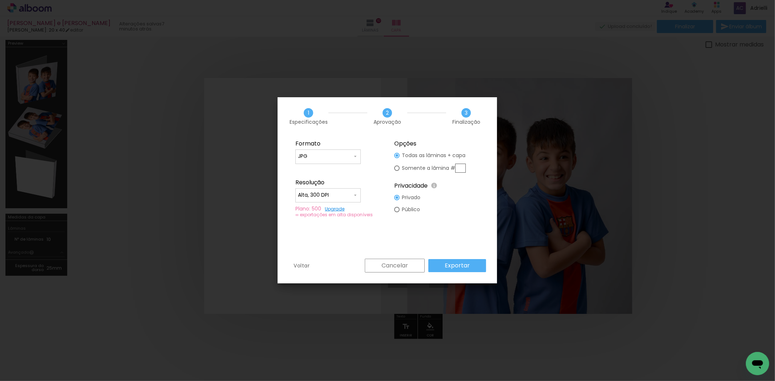
click at [477, 264] on paper-button "Exportar" at bounding box center [457, 265] width 58 height 13
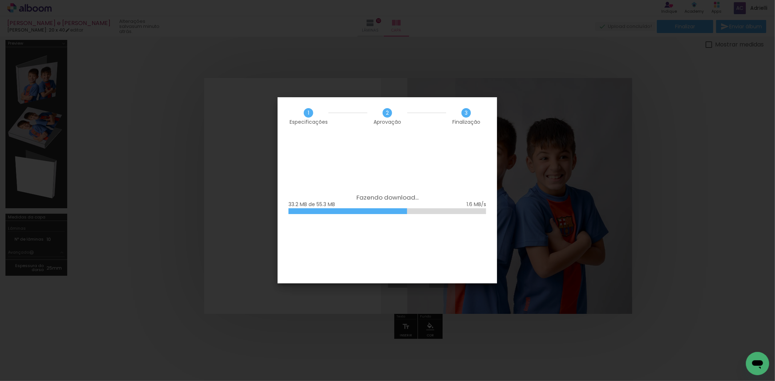
scroll to position [0, 1280]
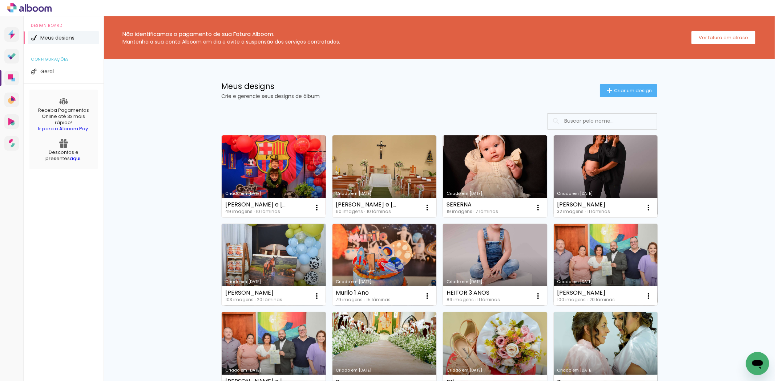
click at [463, 90] on div "Meus designs Crie e gerencie seus designs de álbum" at bounding box center [410, 90] width 379 height 16
click at [119, 61] on div "Não identificamos o pagamento de sua Fatura Alboom. Mantenha a sua conta Alboom…" at bounding box center [439, 327] width 671 height 623
click at [121, 60] on div "Não identificamos o pagamento de sua Fatura Alboom. Mantenha a sua conta Alboom…" at bounding box center [439, 327] width 671 height 623
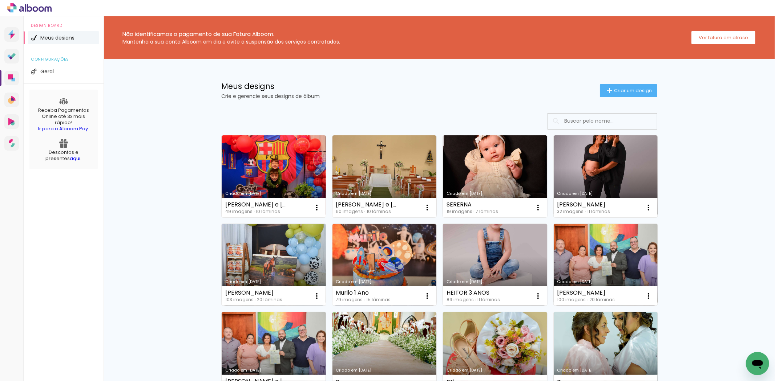
click at [631, 97] on div "Meus designs Crie e gerencie seus designs de álbum Criar um design" at bounding box center [439, 82] width 472 height 47
click at [641, 92] on span "Criar um design" at bounding box center [633, 90] width 38 height 5
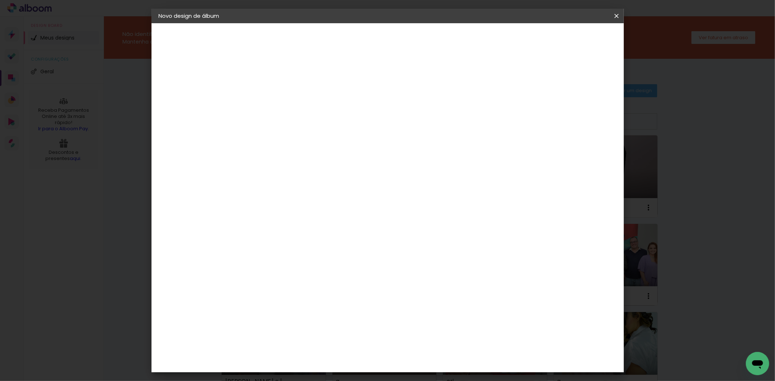
click at [278, 96] on input at bounding box center [278, 97] width 0 height 11
type input "kethelyn"
type paper-input "kethelyn"
click at [0, 0] on slot "Avançar" at bounding box center [0, 0] width 0 height 0
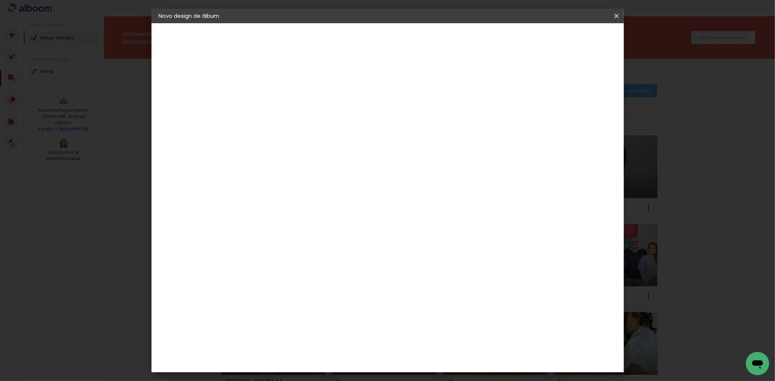
click at [311, 288] on div "[PERSON_NAME]" at bounding box center [296, 291] width 48 height 6
click at [0, 0] on slot "Avançar" at bounding box center [0, 0] width 0 height 0
click at [306, 121] on input "text" at bounding box center [292, 126] width 28 height 11
click at [411, 133] on paper-item "Slim Book" at bounding box center [434, 135] width 145 height 15
click at [367, 116] on input "Slim Book" at bounding box center [322, 119] width 89 height 11
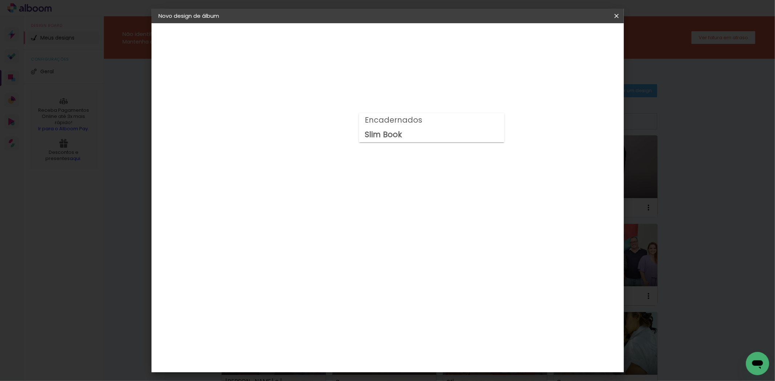
click at [0, 0] on slot "Encadernados" at bounding box center [0, 0] width 0 height 0
type input "Encadernados"
click at [353, 298] on span "20 × 20 cm" at bounding box center [340, 305] width 27 height 15
click at [407, 31] on header "Modelo Escolha o modelo do álbum. Voltar Avançar" at bounding box center [326, 44] width 161 height 43
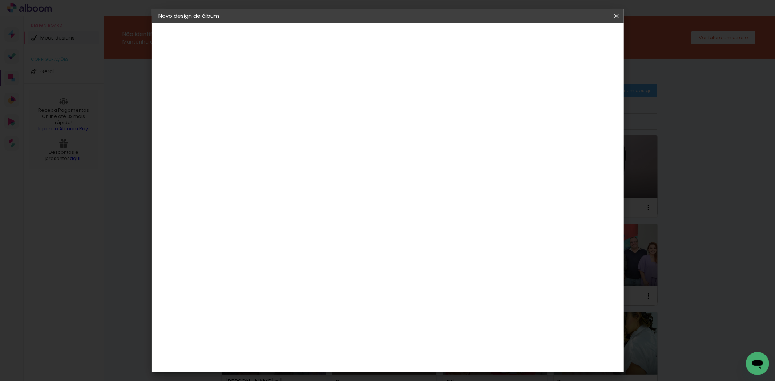
click at [0, 0] on slot "Avançar" at bounding box center [0, 0] width 0 height 0
click at [529, 79] on div at bounding box center [526, 78] width 7 height 7
type paper-checkbox "on"
click at [570, 36] on span "Iniciar design" at bounding box center [553, 38] width 33 height 5
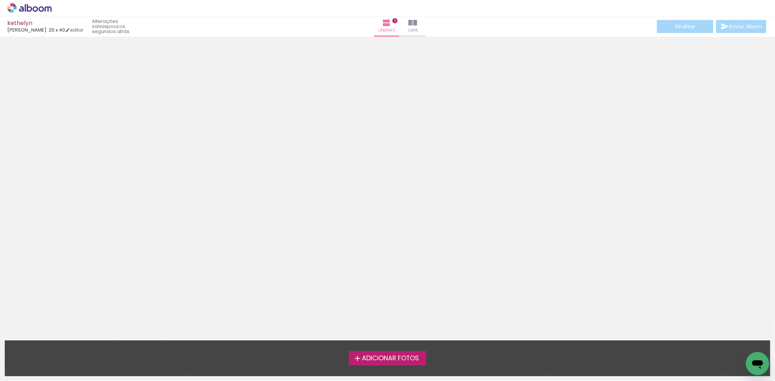
click at [397, 360] on span "Adicionar Fotos" at bounding box center [390, 359] width 57 height 7
click at [0, 0] on input "file" at bounding box center [0, 0] width 0 height 0
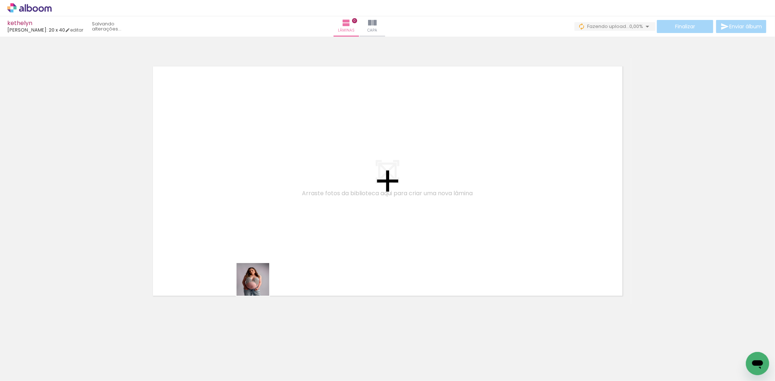
drag, startPoint x: 258, startPoint y: 295, endPoint x: 259, endPoint y: 217, distance: 77.8
click at [260, 217] on quentale-workspace at bounding box center [387, 190] width 775 height 381
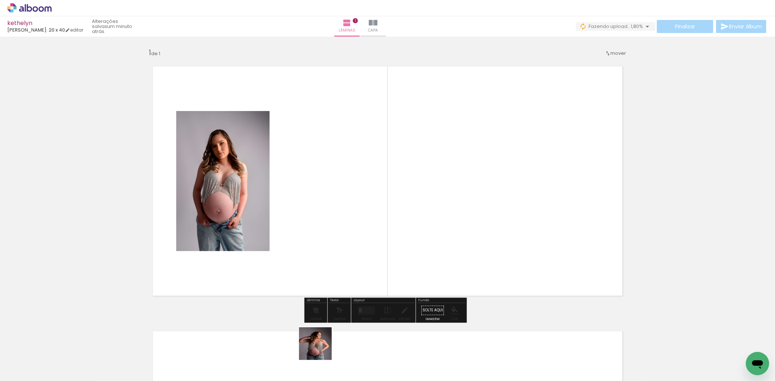
drag, startPoint x: 321, startPoint y: 349, endPoint x: 327, endPoint y: 198, distance: 152.0
click at [327, 198] on quentale-workspace at bounding box center [387, 190] width 775 height 381
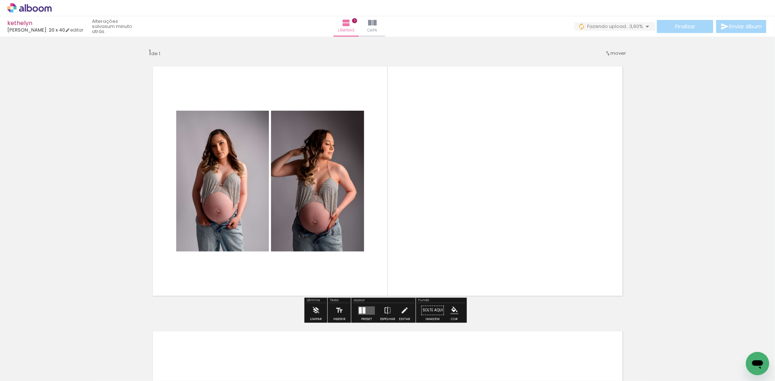
drag, startPoint x: 437, startPoint y: 353, endPoint x: 434, endPoint y: 193, distance: 160.6
click at [435, 193] on quentale-workspace at bounding box center [387, 190] width 775 height 381
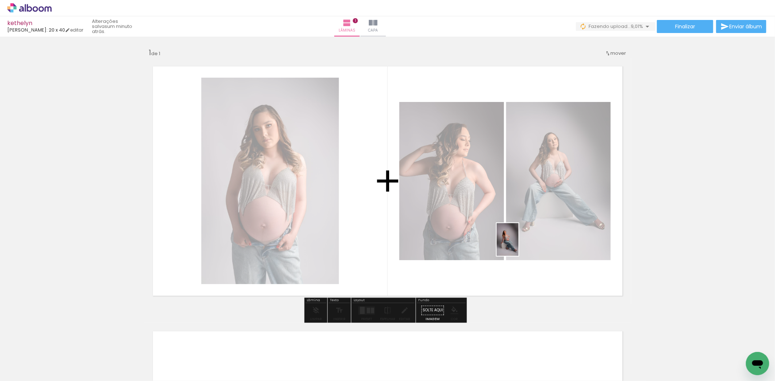
drag, startPoint x: 521, startPoint y: 343, endPoint x: 518, endPoint y: 245, distance: 97.8
click at [518, 245] on quentale-workspace at bounding box center [387, 190] width 775 height 381
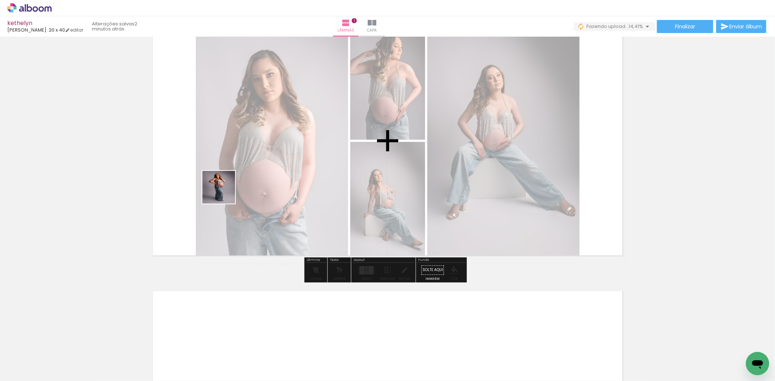
drag, startPoint x: 154, startPoint y: 362, endPoint x: 225, endPoint y: 190, distance: 185.5
click at [225, 190] on quentale-workspace at bounding box center [387, 190] width 775 height 381
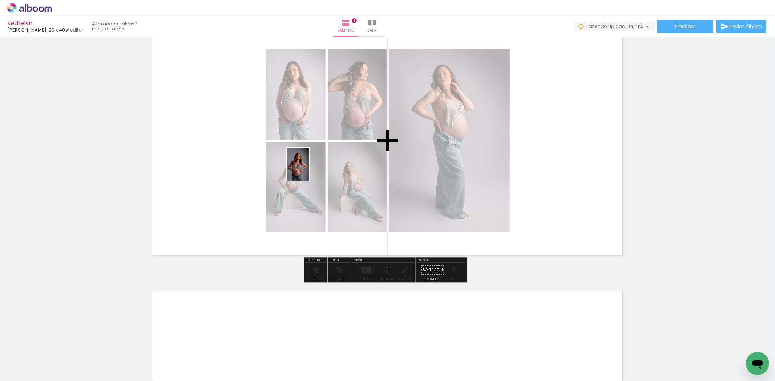
drag, startPoint x: 122, startPoint y: 349, endPoint x: 309, endPoint y: 170, distance: 259.0
click at [309, 170] on quentale-workspace at bounding box center [387, 190] width 775 height 381
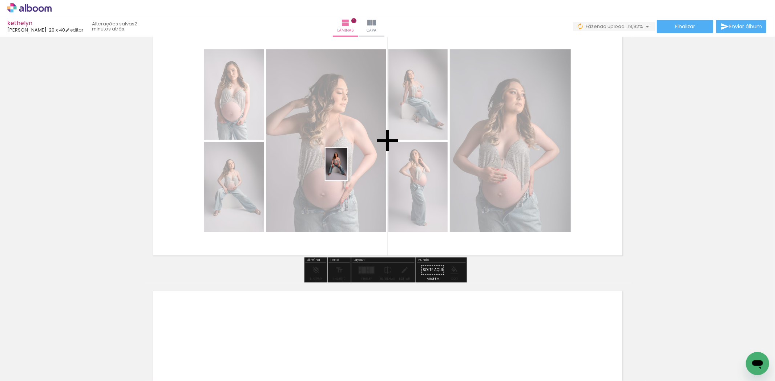
drag, startPoint x: 362, startPoint y: 335, endPoint x: 347, endPoint y: 170, distance: 166.3
click at [347, 170] on quentale-workspace at bounding box center [387, 190] width 775 height 381
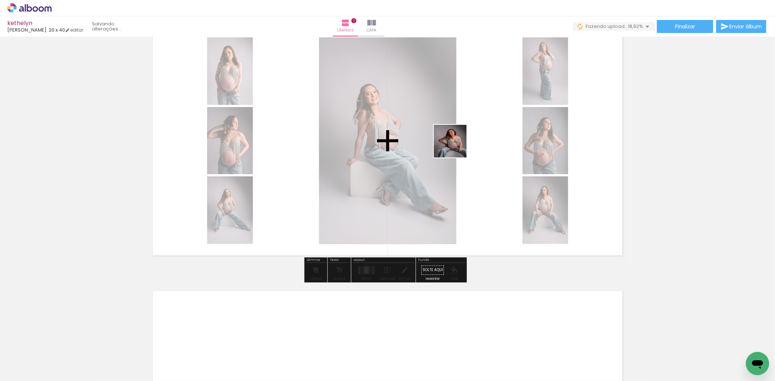
drag, startPoint x: 404, startPoint y: 363, endPoint x: 456, endPoint y: 151, distance: 218.0
click at [456, 146] on quentale-workspace at bounding box center [387, 190] width 775 height 381
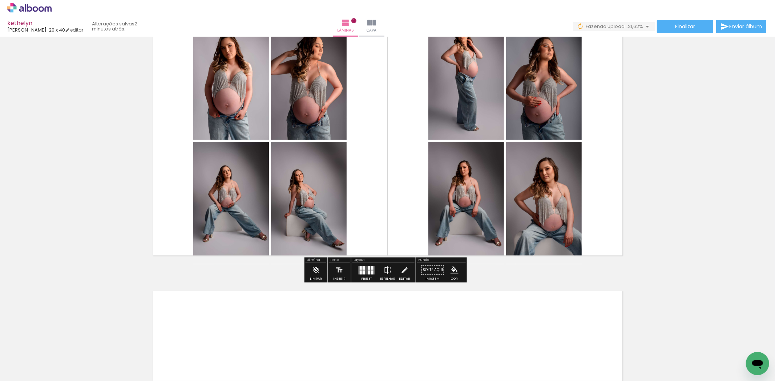
click at [388, 275] on iron-icon at bounding box center [388, 270] width 8 height 15
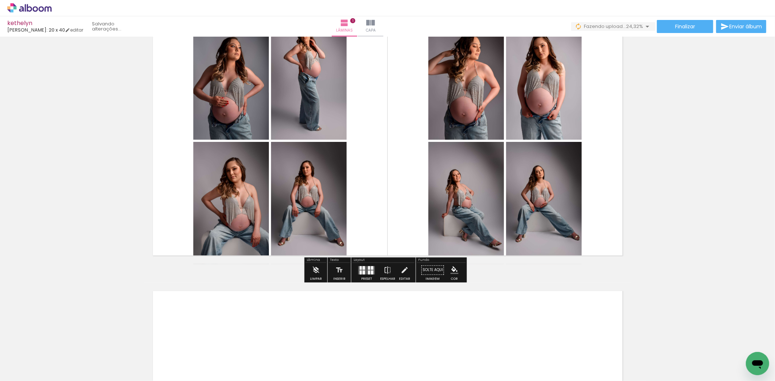
click at [360, 266] on div at bounding box center [361, 268] width 2 height 4
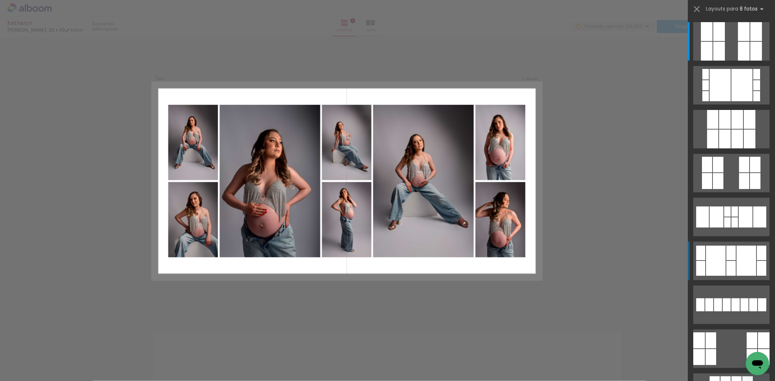
click at [752, 271] on div at bounding box center [746, 261] width 20 height 30
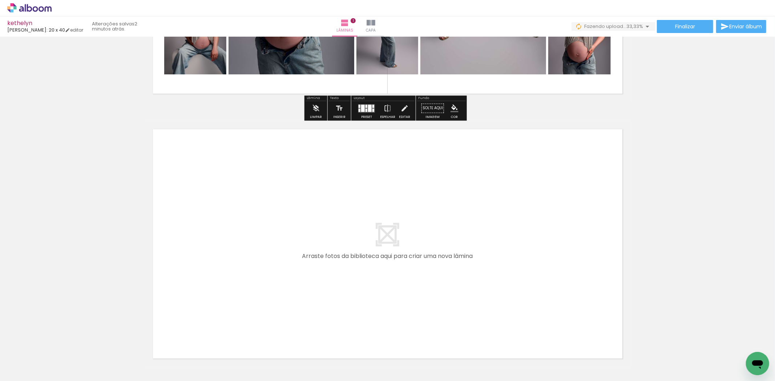
scroll to position [242, 0]
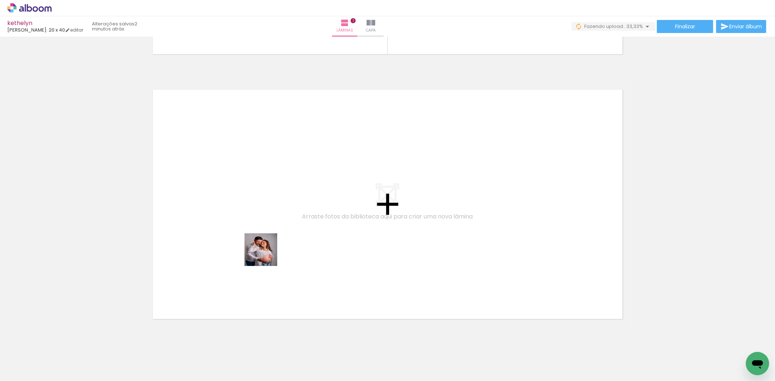
drag, startPoint x: 354, startPoint y: 328, endPoint x: 259, endPoint y: 247, distance: 125.2
click at [259, 247] on quentale-workspace at bounding box center [387, 190] width 775 height 381
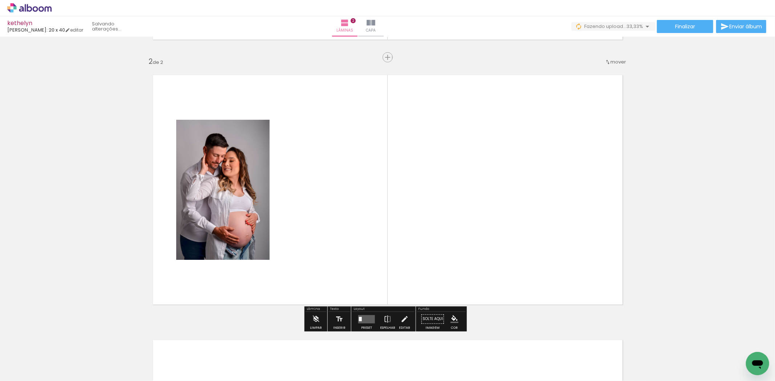
scroll to position [260, 0]
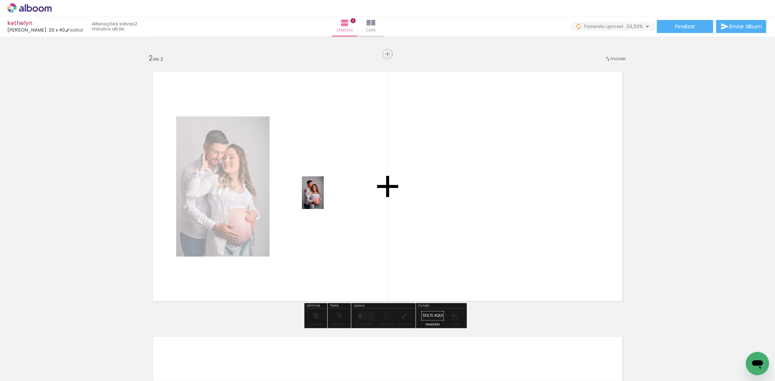
drag, startPoint x: 439, startPoint y: 364, endPoint x: 319, endPoint y: 198, distance: 204.3
click at [319, 198] on quentale-workspace at bounding box center [387, 190] width 775 height 381
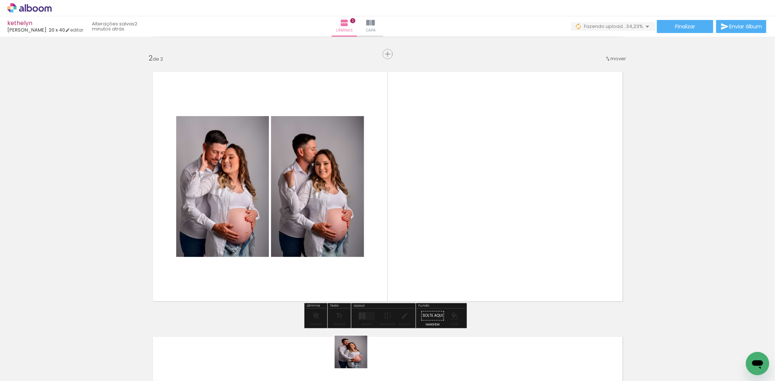
drag, startPoint x: 352, startPoint y: 364, endPoint x: 411, endPoint y: 230, distance: 145.9
click at [411, 230] on quentale-workspace at bounding box center [387, 190] width 775 height 381
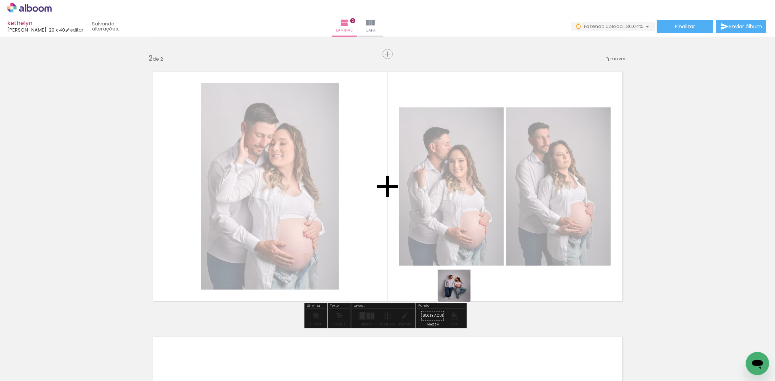
drag, startPoint x: 460, startPoint y: 292, endPoint x: 442, endPoint y: 279, distance: 21.8
click at [423, 235] on quentale-workspace at bounding box center [387, 190] width 775 height 381
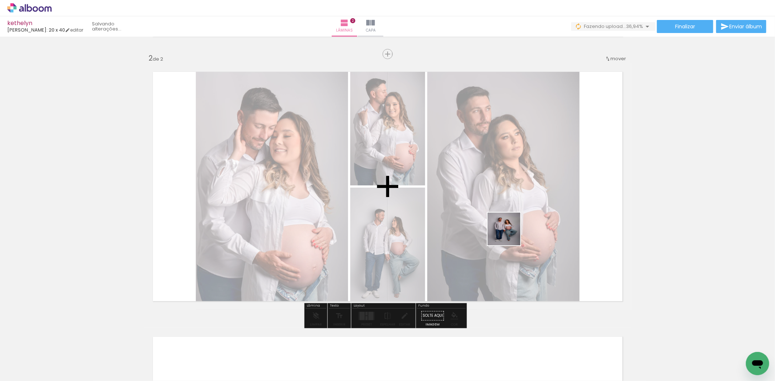
drag, startPoint x: 517, startPoint y: 359, endPoint x: 505, endPoint y: 226, distance: 133.9
click at [505, 224] on quentale-workspace at bounding box center [387, 190] width 775 height 381
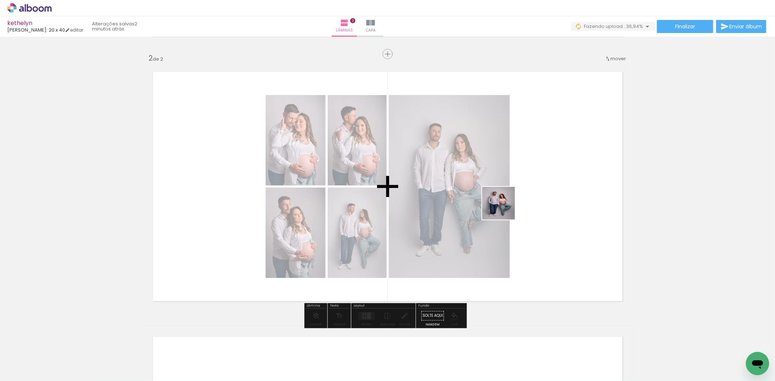
drag, startPoint x: 553, startPoint y: 360, endPoint x: 505, endPoint y: 223, distance: 144.9
click at [504, 209] on quentale-workspace at bounding box center [387, 190] width 775 height 381
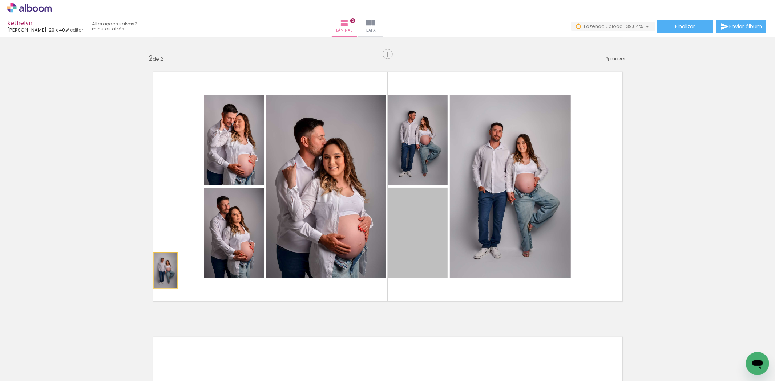
drag, startPoint x: 426, startPoint y: 230, endPoint x: 122, endPoint y: 273, distance: 307.1
click at [121, 273] on div "Inserir lâmina 1 de 2 Inserir lâmina 2 de 2" at bounding box center [387, 177] width 775 height 796
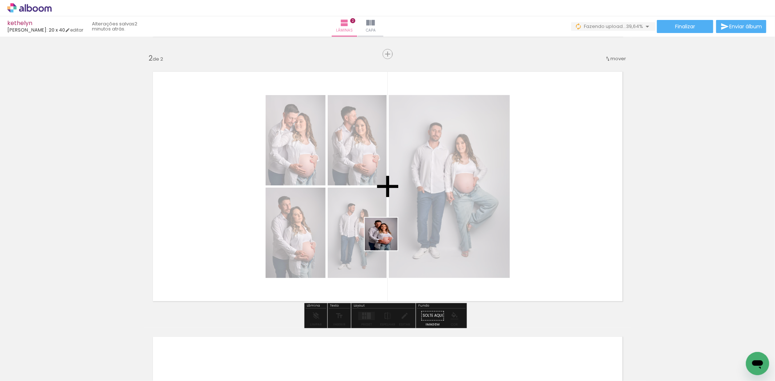
drag, startPoint x: 311, startPoint y: 360, endPoint x: 398, endPoint y: 213, distance: 170.7
click at [398, 213] on quentale-workspace at bounding box center [387, 190] width 775 height 381
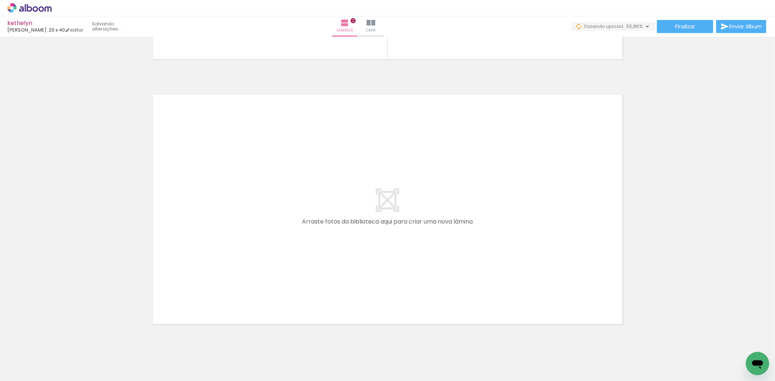
scroll to position [0, 597]
drag, startPoint x: 292, startPoint y: 365, endPoint x: 270, endPoint y: 270, distance: 97.8
click at [270, 270] on quentale-workspace at bounding box center [387, 190] width 775 height 381
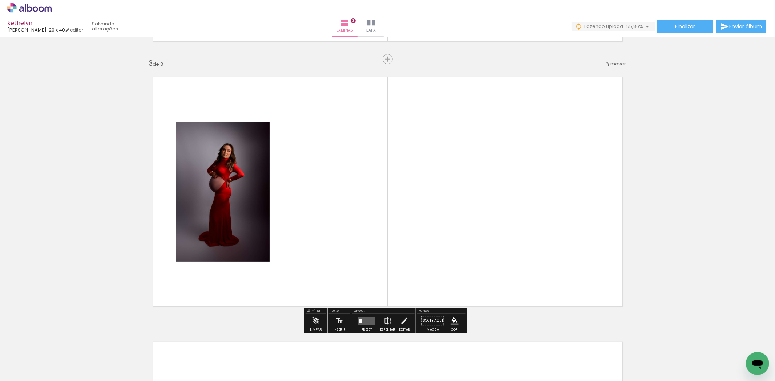
scroll to position [525, 0]
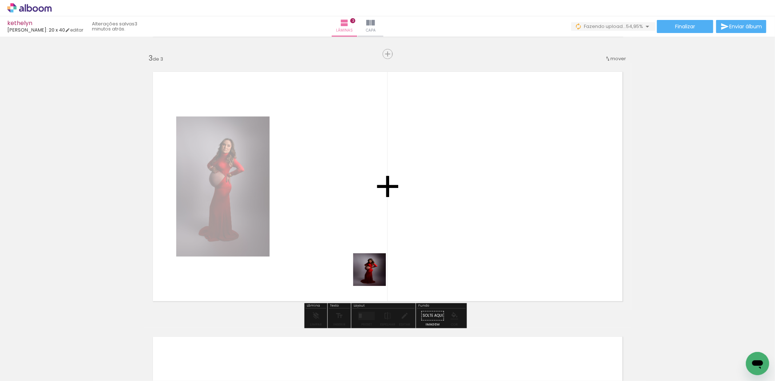
drag, startPoint x: 373, startPoint y: 360, endPoint x: 372, endPoint y: 252, distance: 107.9
click at [373, 251] on quentale-workspace at bounding box center [387, 190] width 775 height 381
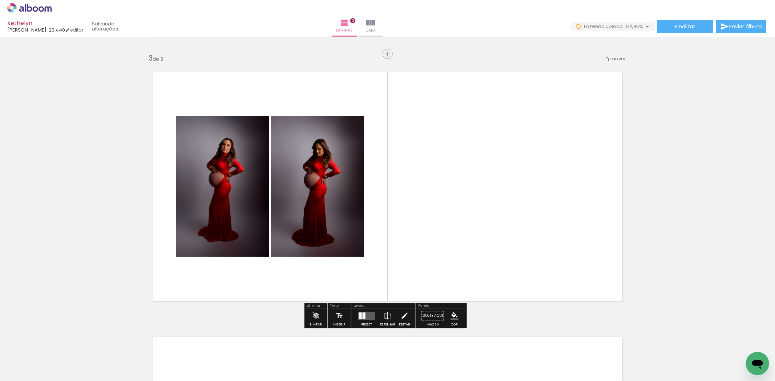
drag, startPoint x: 453, startPoint y: 361, endPoint x: 446, endPoint y: 238, distance: 123.7
click at [446, 238] on quentale-workspace at bounding box center [387, 190] width 775 height 381
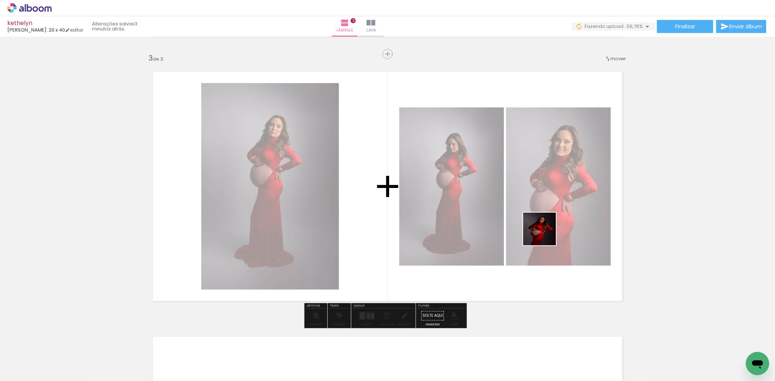
drag, startPoint x: 619, startPoint y: 364, endPoint x: 540, endPoint y: 225, distance: 160.6
click at [540, 224] on quentale-workspace at bounding box center [387, 190] width 775 height 381
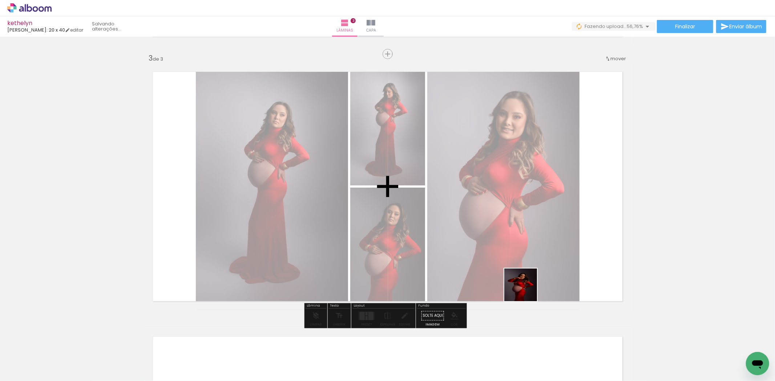
drag, startPoint x: 662, startPoint y: 359, endPoint x: 499, endPoint y: 270, distance: 185.5
click at [499, 270] on quentale-workspace at bounding box center [387, 190] width 775 height 381
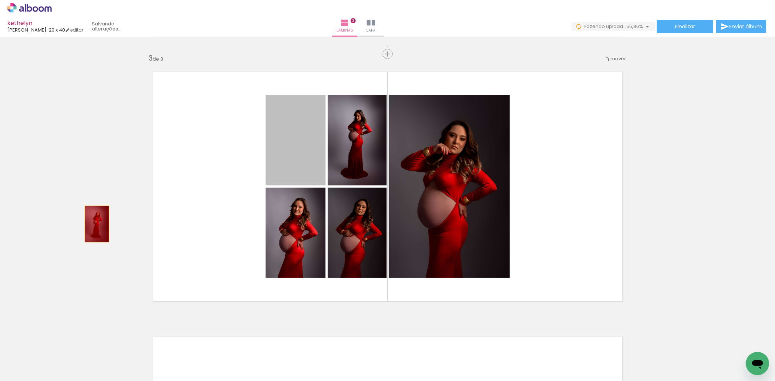
drag, startPoint x: 293, startPoint y: 158, endPoint x: 94, endPoint y: 224, distance: 209.9
click at [94, 224] on div "Inserir lâmina 1 de 3 Inserir lâmina 2 de 3 Inserir lâmina 3 de 3" at bounding box center [387, 44] width 775 height 1061
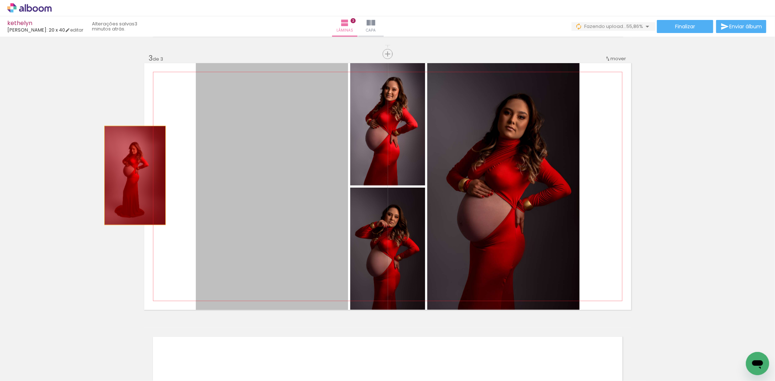
drag, startPoint x: 248, startPoint y: 170, endPoint x: 106, endPoint y: 176, distance: 141.5
click at [104, 177] on div "Inserir lâmina 1 de 3 Inserir lâmina 2 de 3 Inserir lâmina 3 de 3" at bounding box center [387, 44] width 775 height 1061
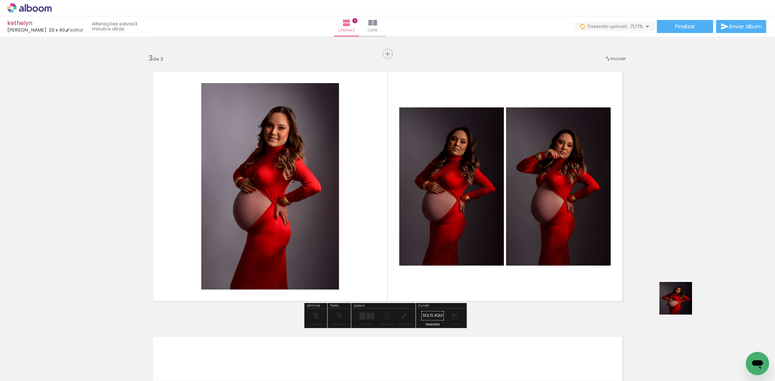
drag, startPoint x: 738, startPoint y: 354, endPoint x: 576, endPoint y: 242, distance: 197.0
click at [576, 241] on quentale-workspace at bounding box center [387, 190] width 775 height 381
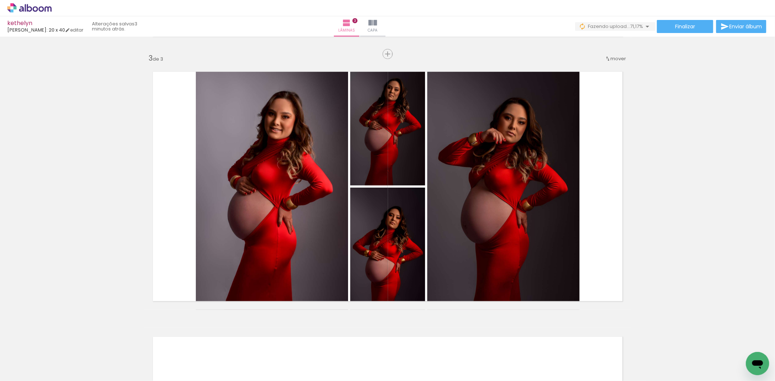
scroll to position [0, 779]
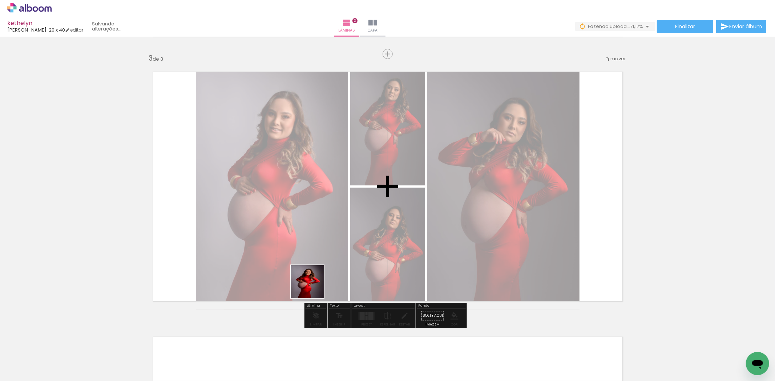
drag, startPoint x: 313, startPoint y: 353, endPoint x: 312, endPoint y: 224, distance: 129.3
click at [312, 219] on quentale-workspace at bounding box center [387, 190] width 775 height 381
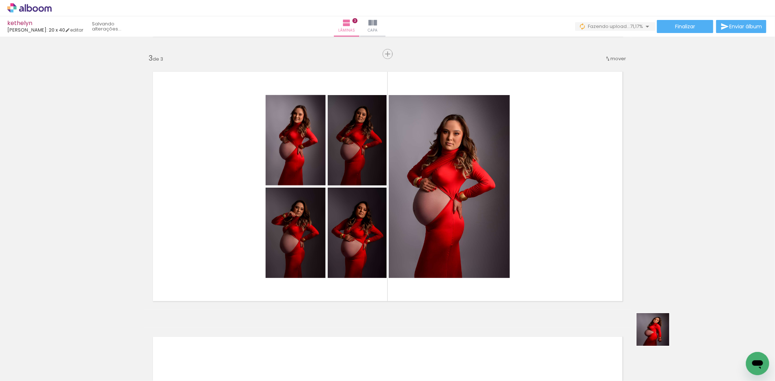
drag, startPoint x: 678, startPoint y: 367, endPoint x: 611, endPoint y: 303, distance: 92.5
click at [534, 198] on quentale-workspace at bounding box center [387, 190] width 775 height 381
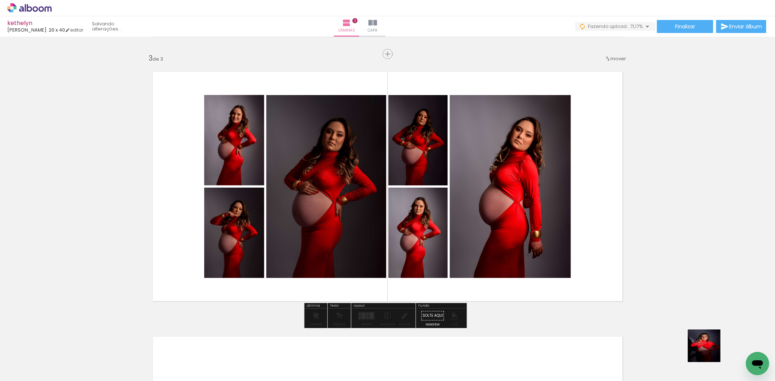
drag, startPoint x: 719, startPoint y: 360, endPoint x: 440, endPoint y: 206, distance: 318.1
click at [440, 204] on quentale-workspace at bounding box center [387, 190] width 775 height 381
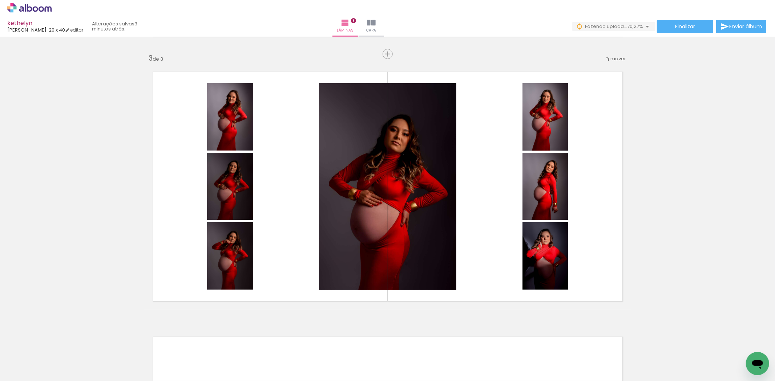
scroll to position [0, 1064]
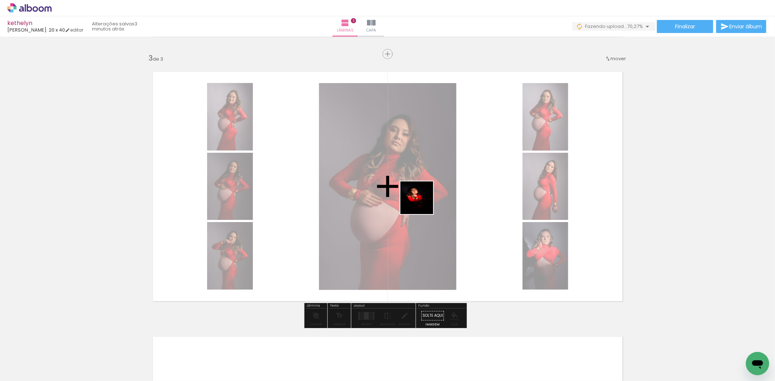
drag, startPoint x: 475, startPoint y: 363, endPoint x: 422, endPoint y: 203, distance: 168.3
click at [422, 203] on quentale-workspace at bounding box center [387, 190] width 775 height 381
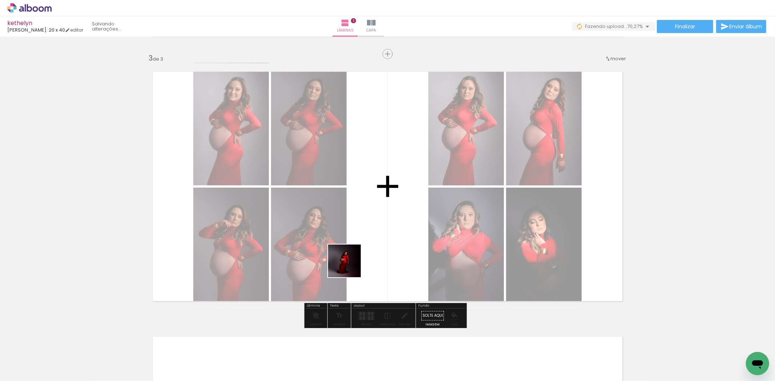
drag, startPoint x: 352, startPoint y: 362, endPoint x: 349, endPoint y: 255, distance: 107.2
click at [349, 255] on quentale-workspace at bounding box center [387, 190] width 775 height 381
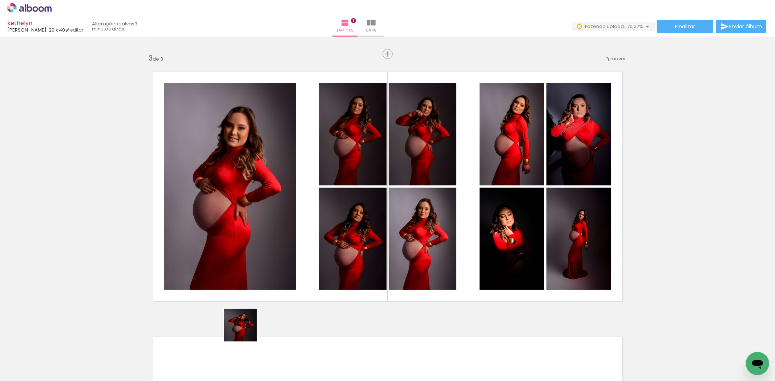
drag, startPoint x: 237, startPoint y: 365, endPoint x: 249, endPoint y: 260, distance: 106.4
click at [249, 260] on quentale-workspace at bounding box center [387, 190] width 775 height 381
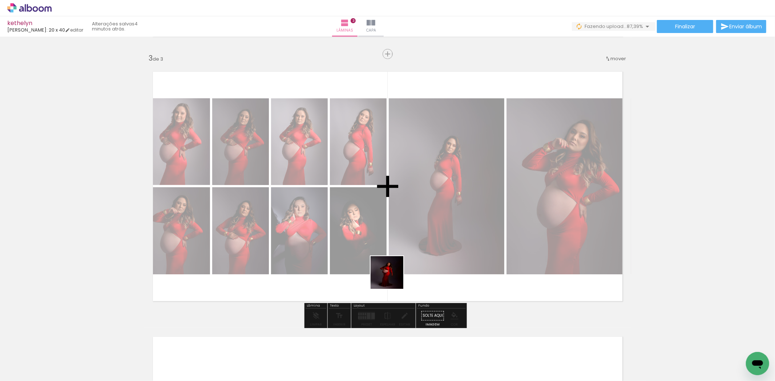
drag, startPoint x: 392, startPoint y: 278, endPoint x: 436, endPoint y: 224, distance: 69.5
click at [436, 224] on quentale-workspace at bounding box center [387, 190] width 775 height 381
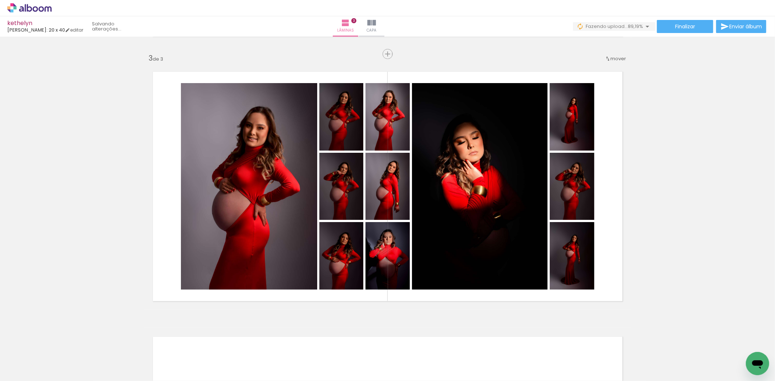
scroll to position [0, 880]
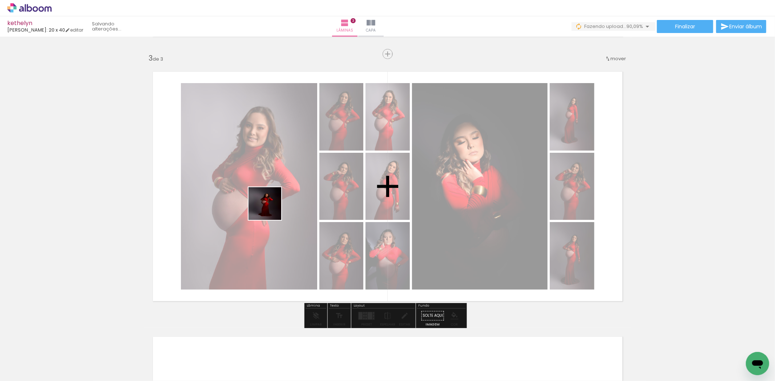
drag, startPoint x: 268, startPoint y: 317, endPoint x: 270, endPoint y: 203, distance: 114.5
click at [270, 203] on quentale-workspace at bounding box center [387, 190] width 775 height 381
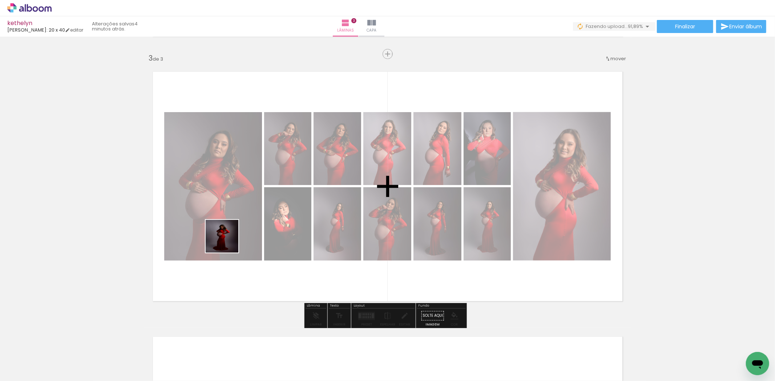
drag, startPoint x: 125, startPoint y: 365, endPoint x: 235, endPoint y: 235, distance: 169.9
click at [235, 235] on quentale-workspace at bounding box center [387, 190] width 775 height 381
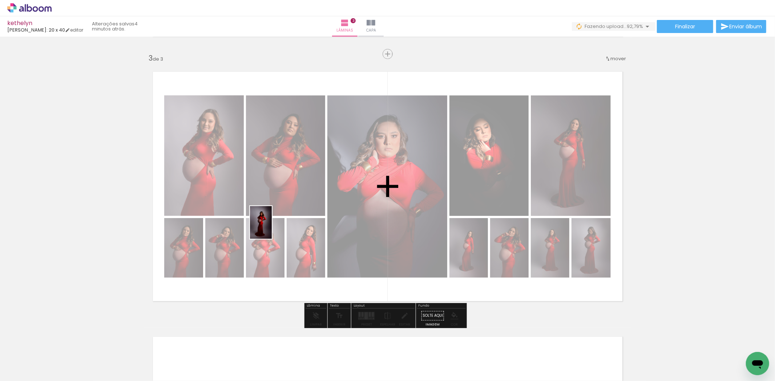
drag, startPoint x: 92, startPoint y: 365, endPoint x: 272, endPoint y: 228, distance: 226.1
click at [272, 228] on quentale-workspace at bounding box center [387, 190] width 775 height 381
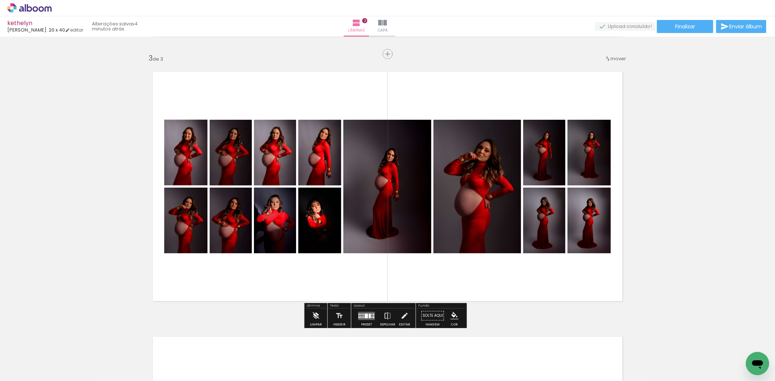
click at [316, 320] on iron-icon at bounding box center [316, 316] width 8 height 15
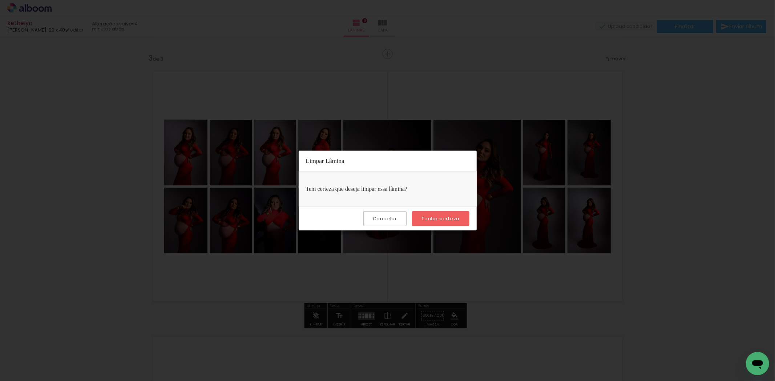
click at [0, 0] on slot "Tenho certeza" at bounding box center [0, 0] width 0 height 0
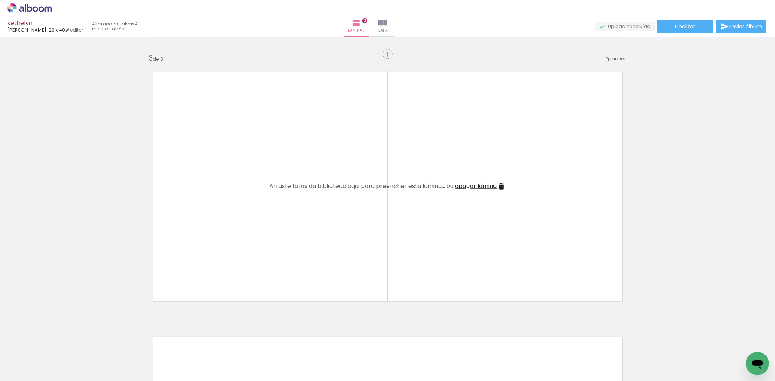
scroll to position [0, 880]
